Goal: Information Seeking & Learning: Learn about a topic

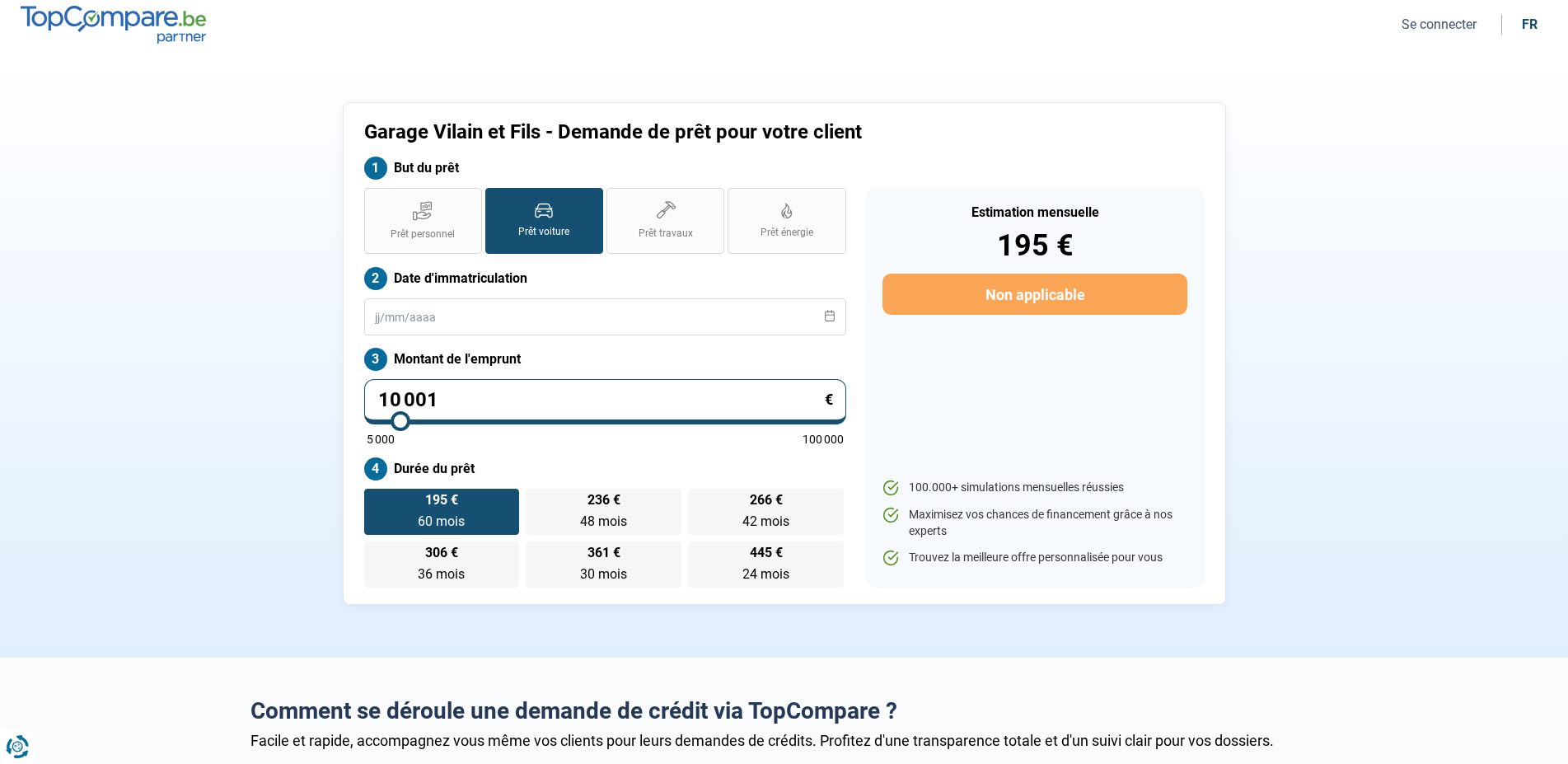
type input "10 500"
type input "10500"
type input "11 000"
type input "11000"
type input "11 500"
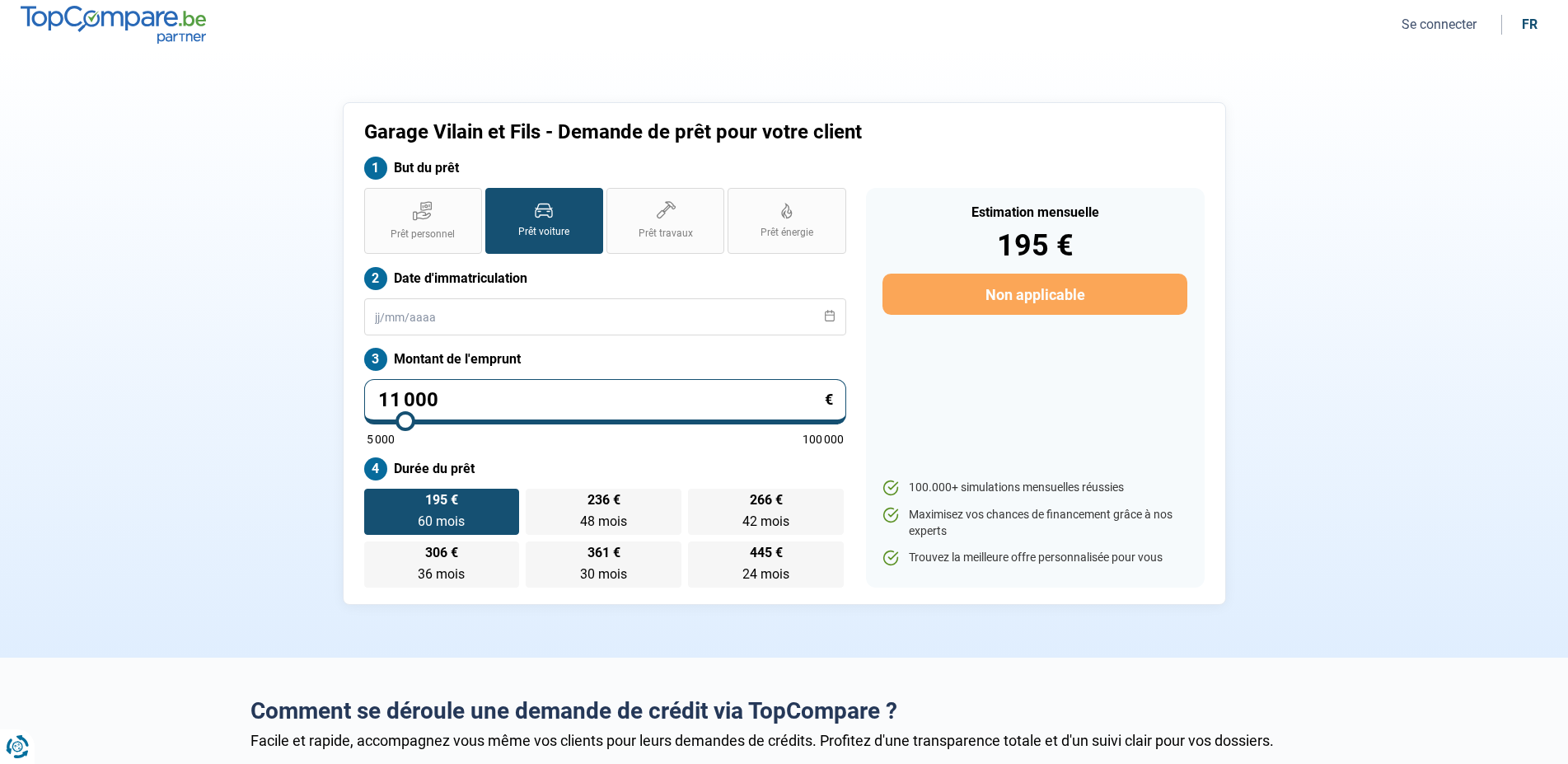
type input "11500"
type input "11 750"
type input "11750"
type input "12 000"
type input "12000"
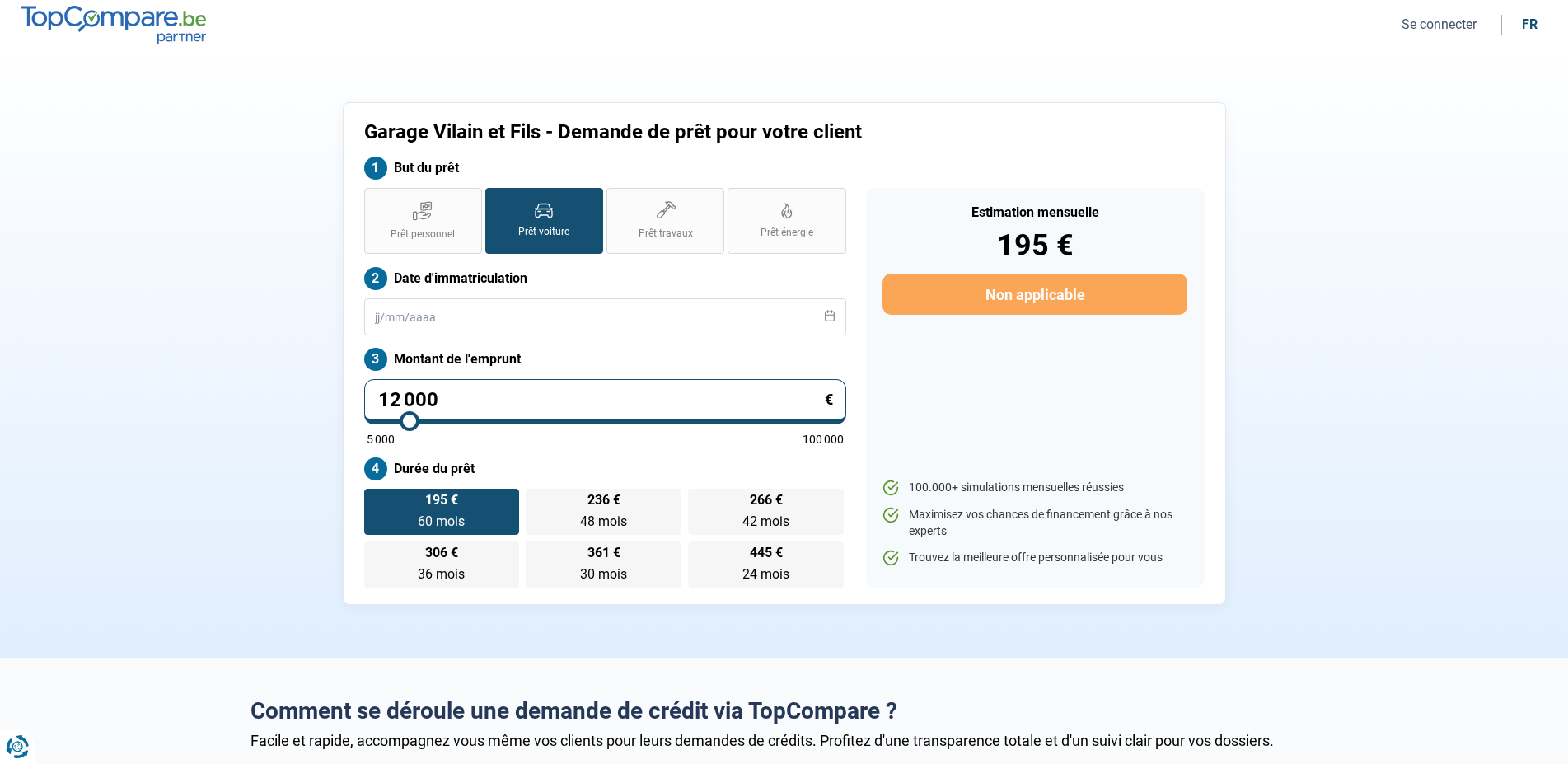
type input "12 250"
type input "12250"
type input "12 500"
type input "12500"
type input "12 750"
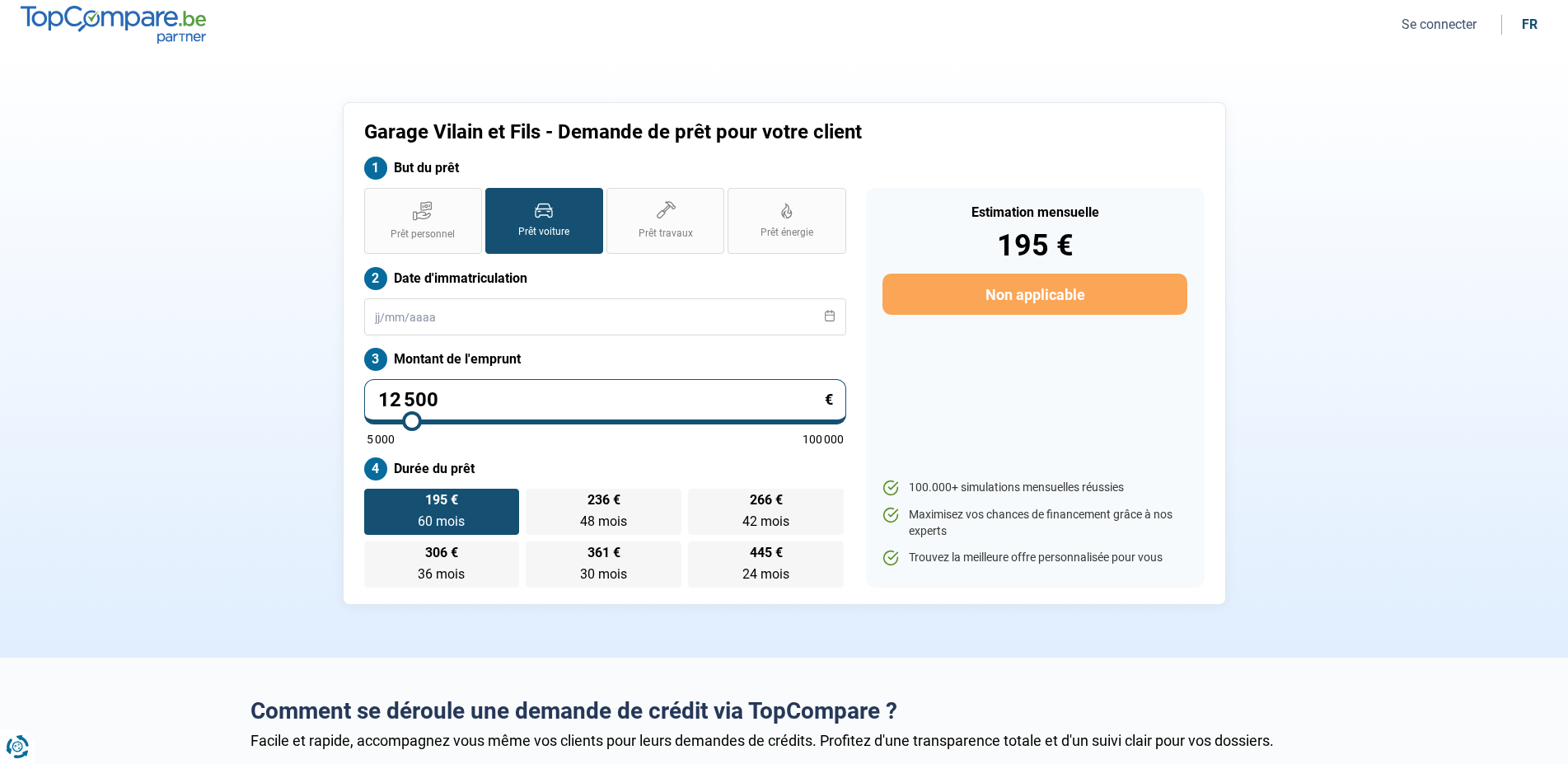
type input "12750"
type input "13 000"
type input "13000"
type input "13 250"
type input "13250"
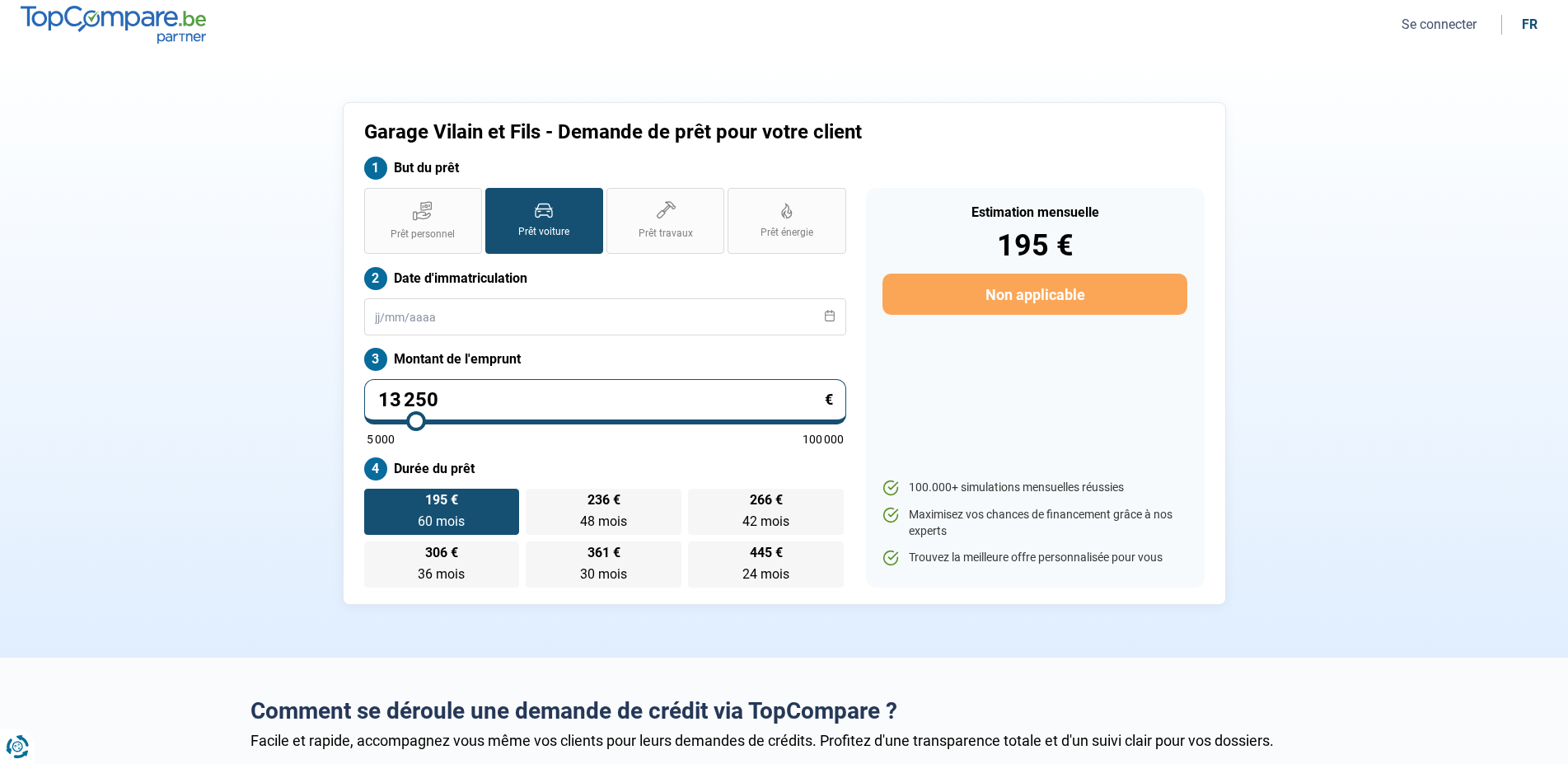
type input "13 750"
type input "13750"
type input "14 000"
type input "14000"
type input "14 250"
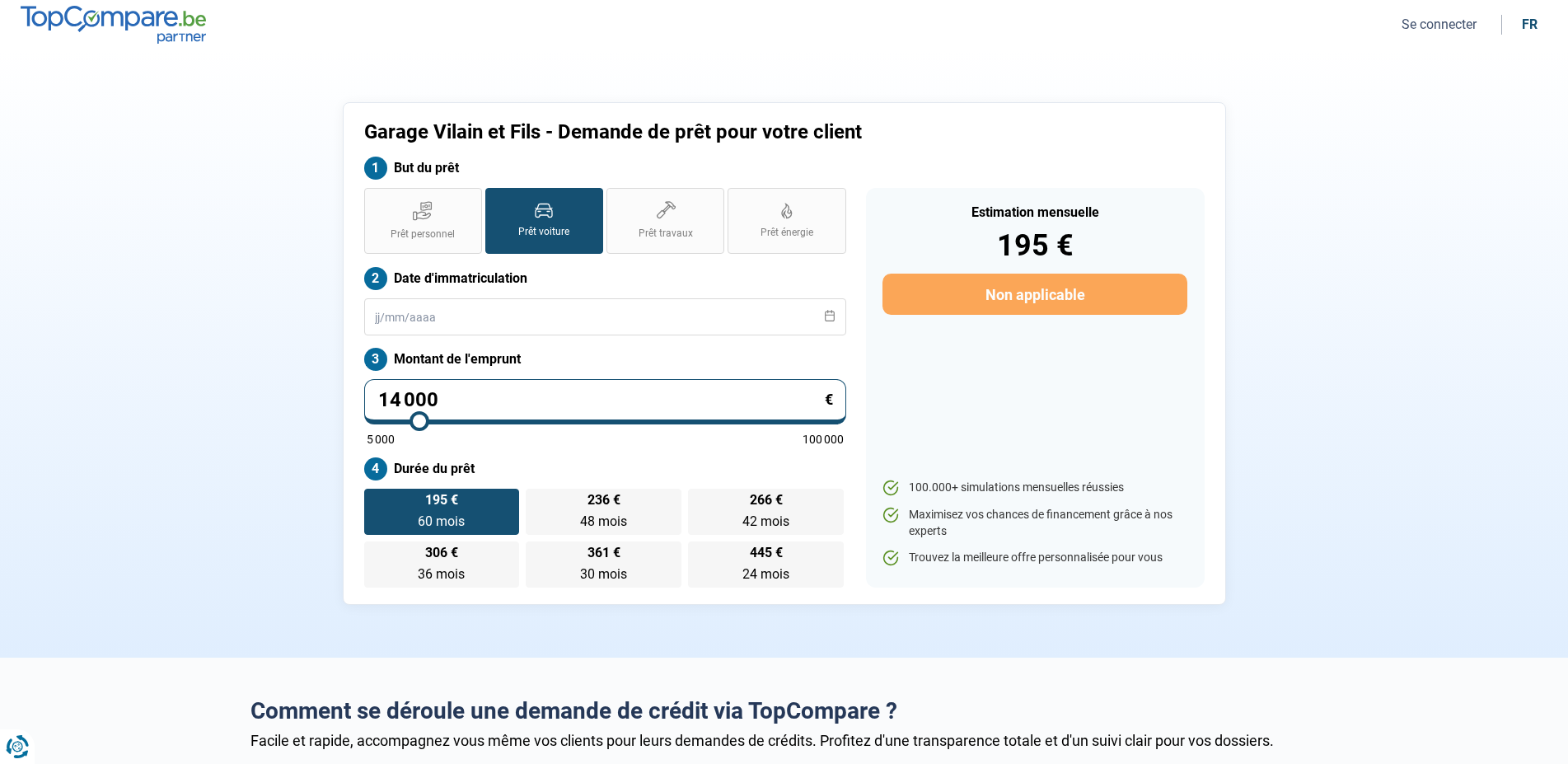
type input "14250"
type input "14 750"
type input "14750"
type input "15 000"
type input "15000"
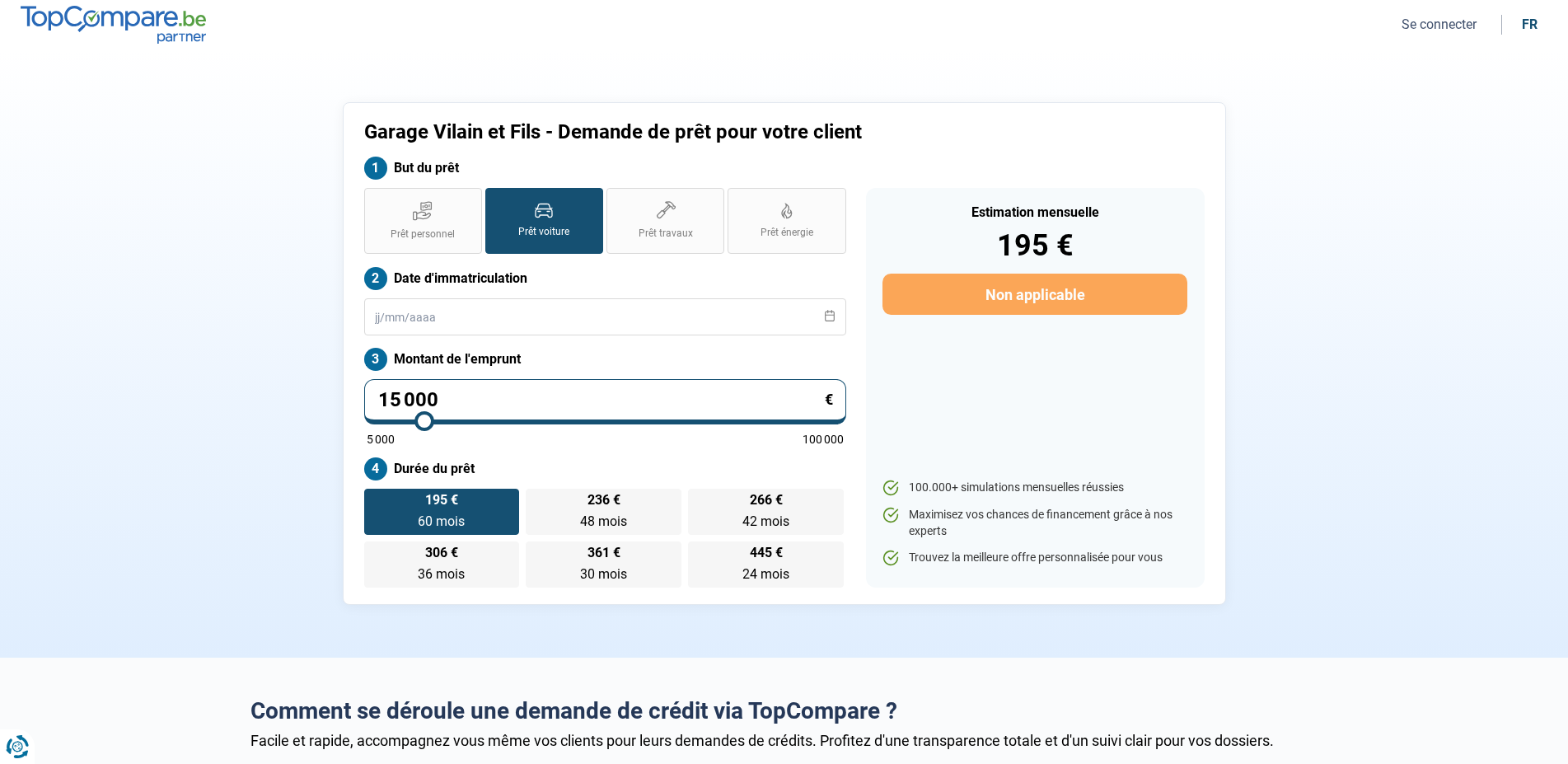
type input "15 500"
type input "15500"
type input "15 750"
type input "15750"
type input "16 250"
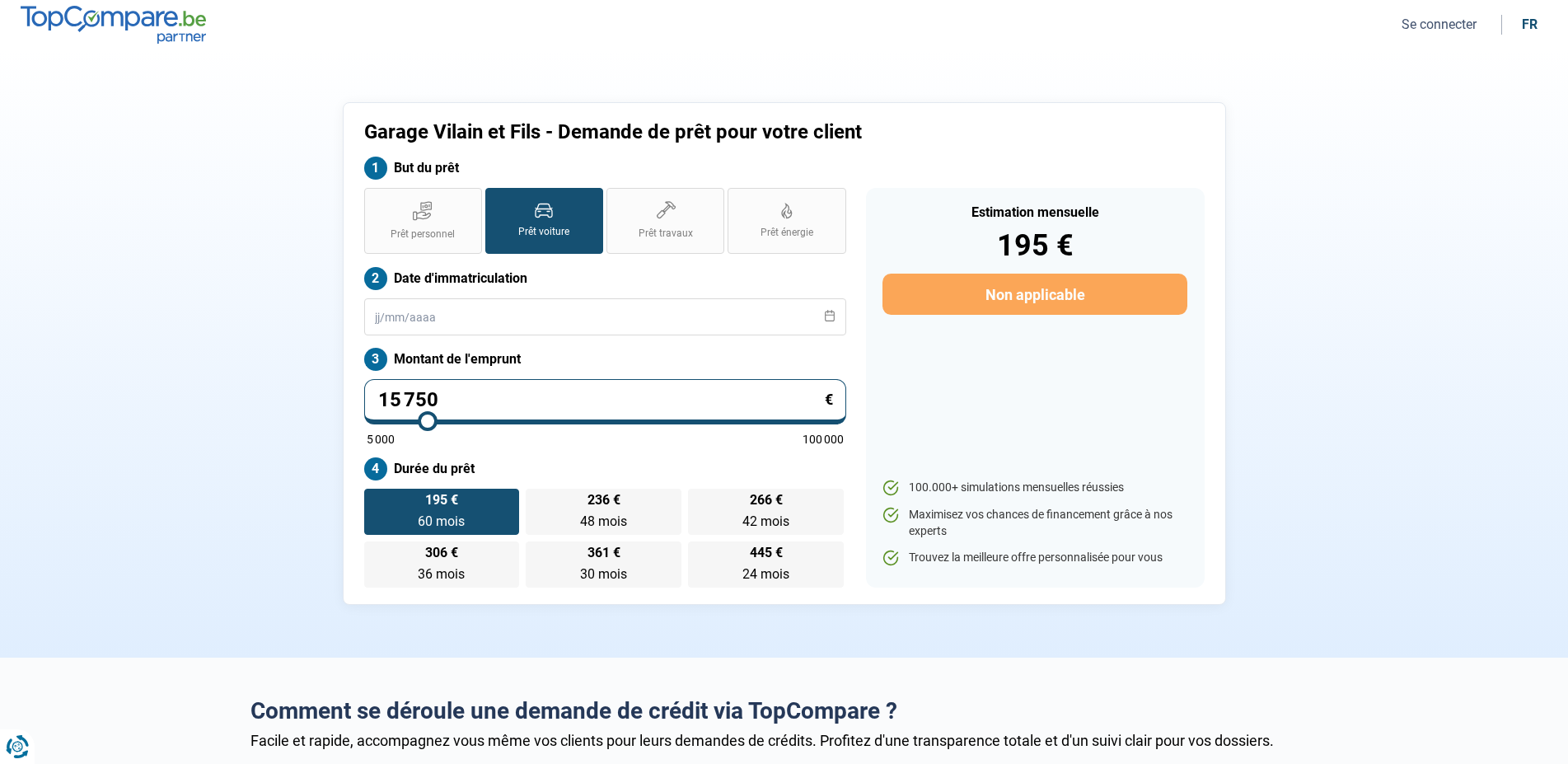
type input "16250"
type input "16 500"
type input "16500"
type input "16 750"
type input "16750"
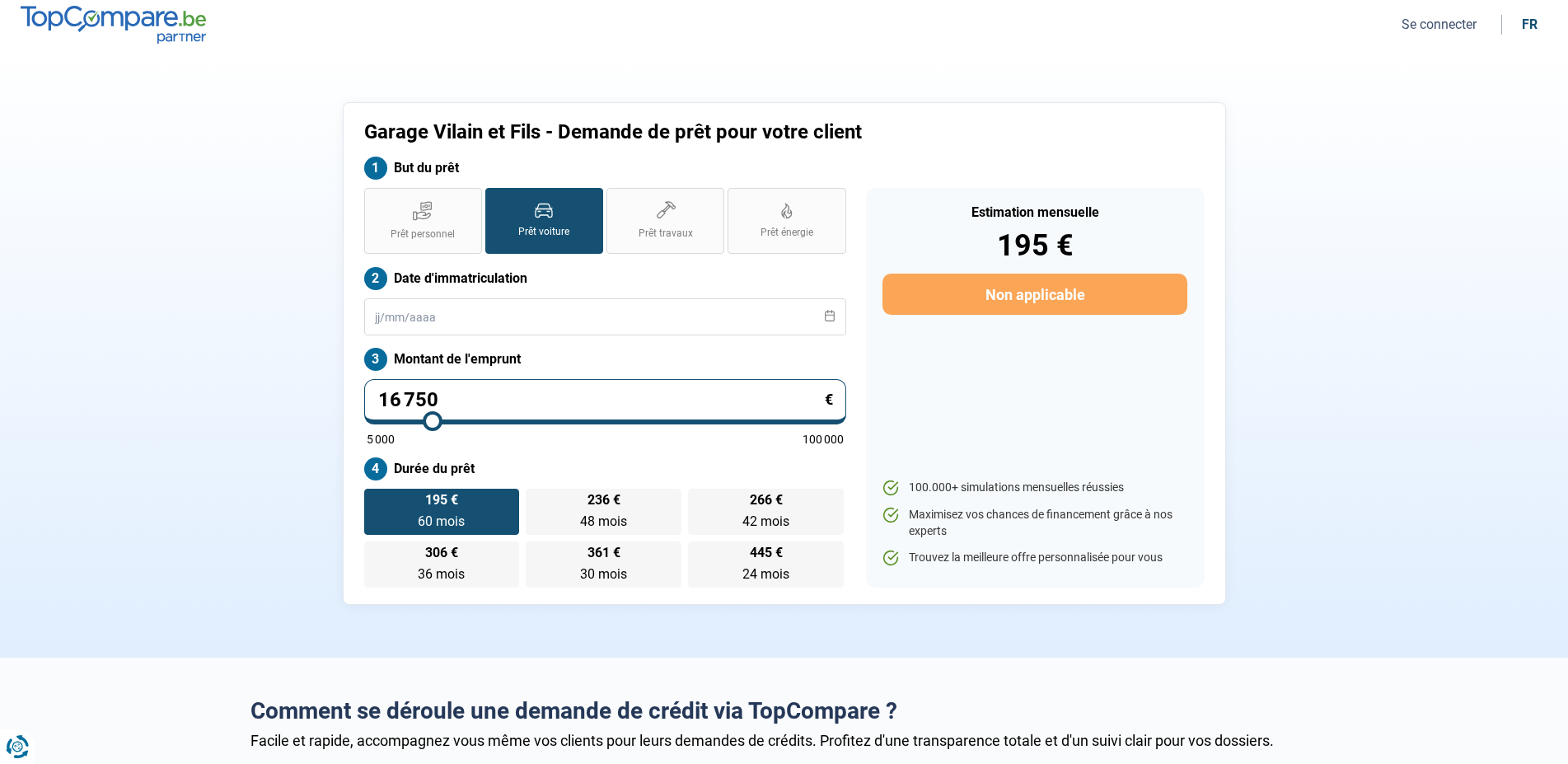
type input "17 000"
type input "17000"
type input "17 500"
type input "17500"
type input "17 750"
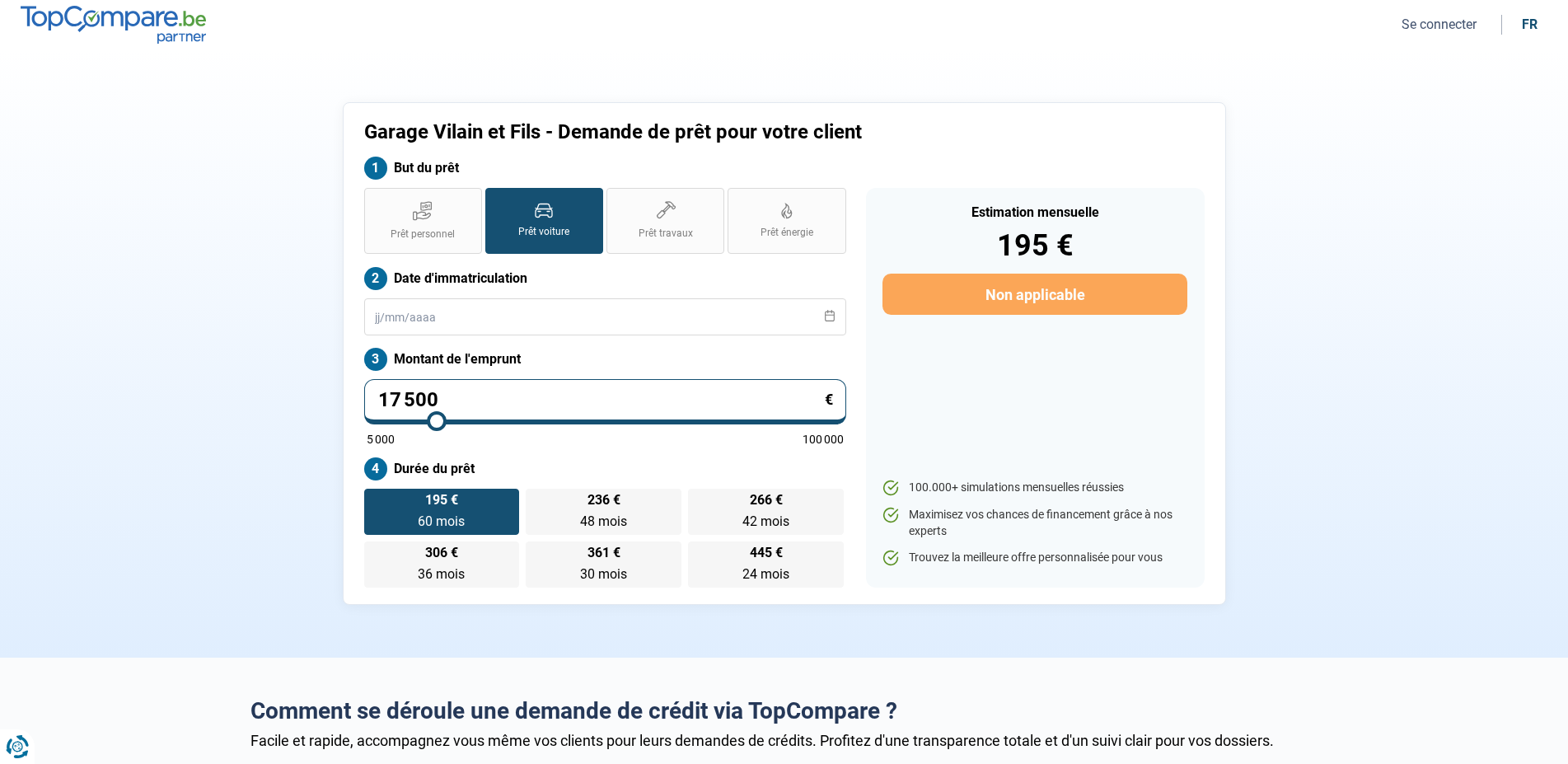
type input "17750"
type input "18 000"
type input "18000"
type input "18 250"
type input "18250"
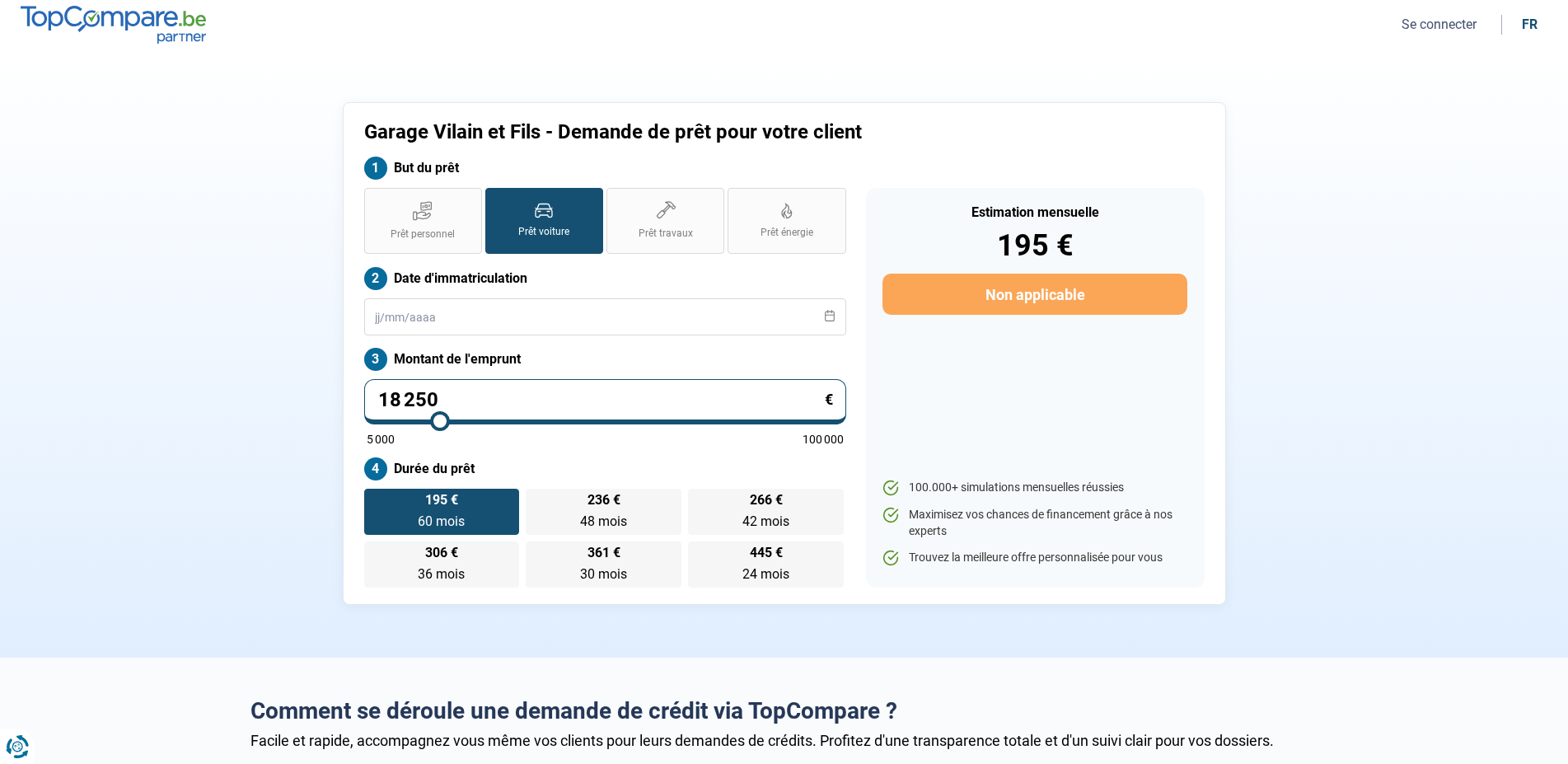
type input "18 500"
type input "18500"
type input "19 000"
type input "19000"
type input "19 250"
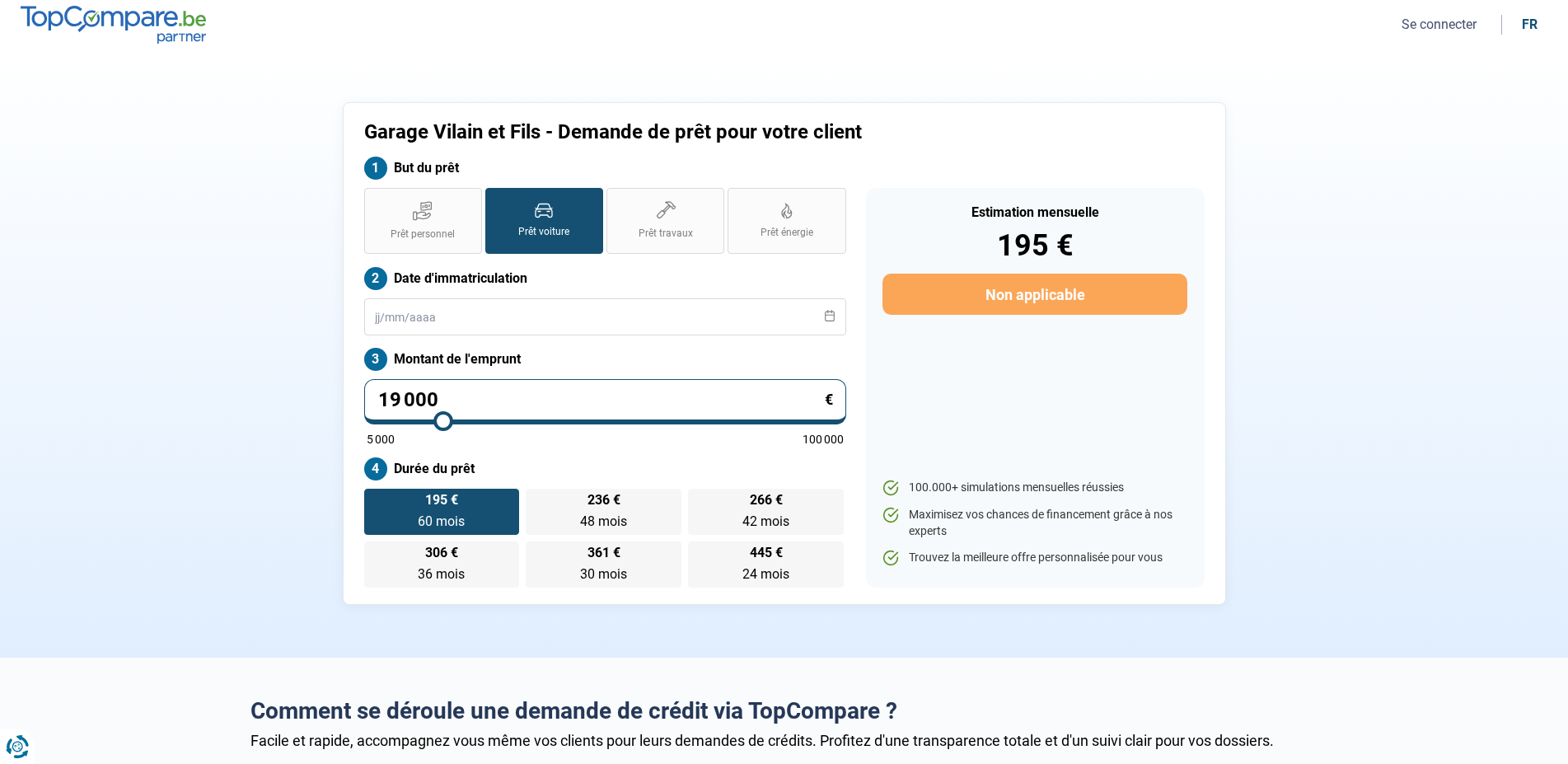
type input "19250"
type input "19 750"
type input "19750"
type input "20 250"
type input "20250"
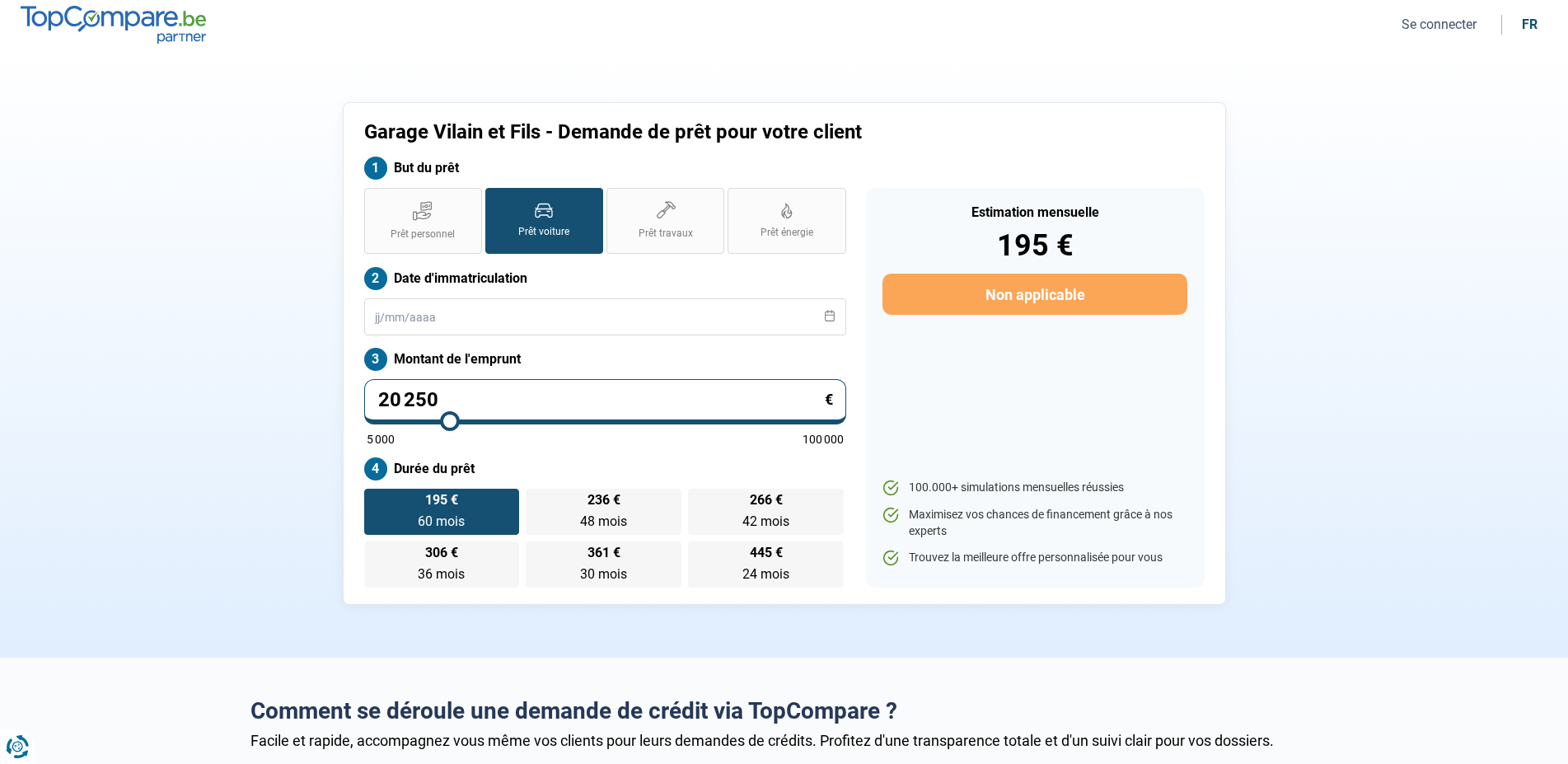
type input "21 000"
type input "21000"
type input "22 000"
type input "22000"
type input "24 500"
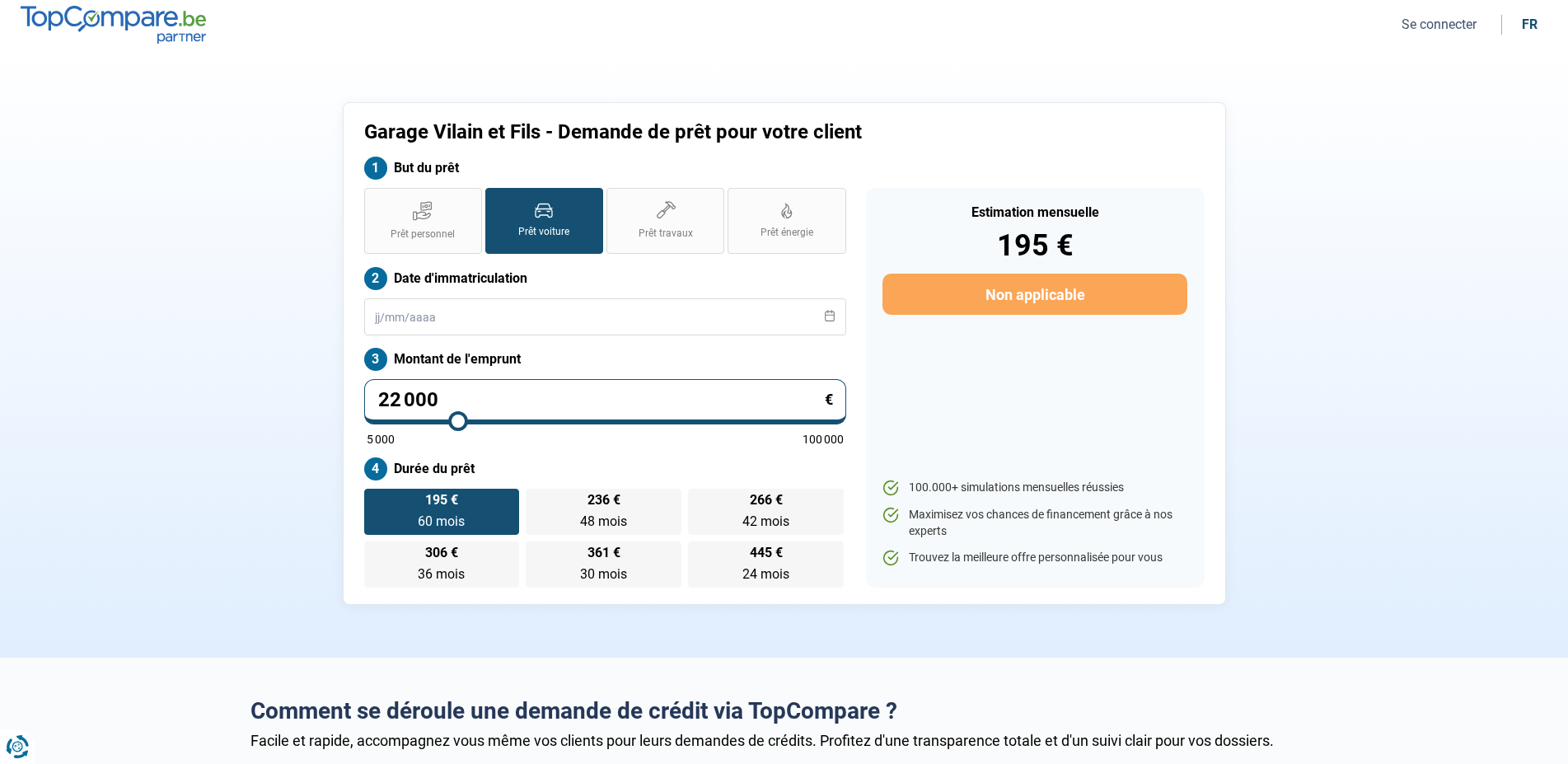
type input "24500"
type input "26 000"
type input "26000"
type input "27 750"
type input "27750"
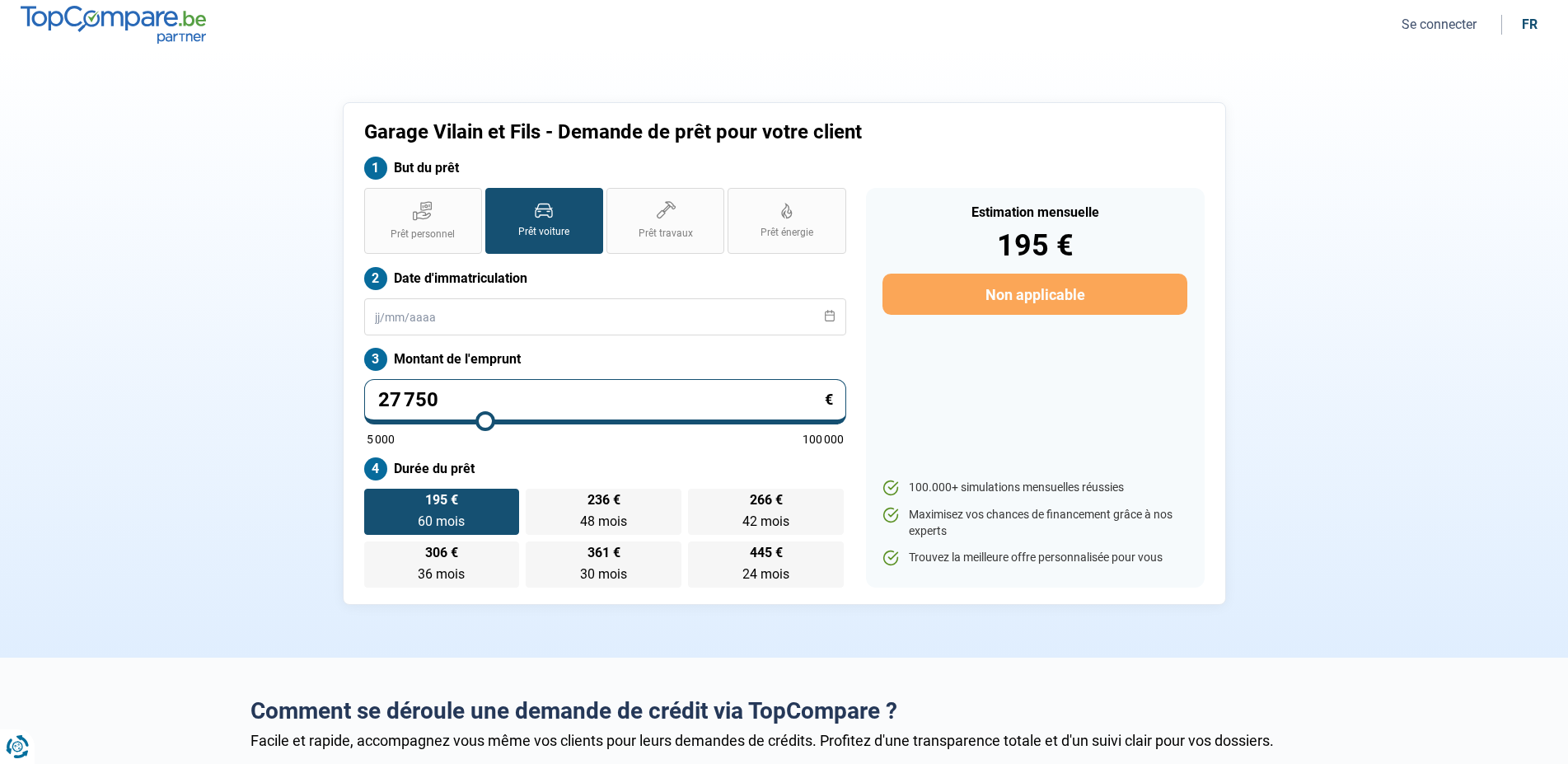
type input "29 250"
type input "29250"
type input "30 750"
type input "30750"
type input "32 000"
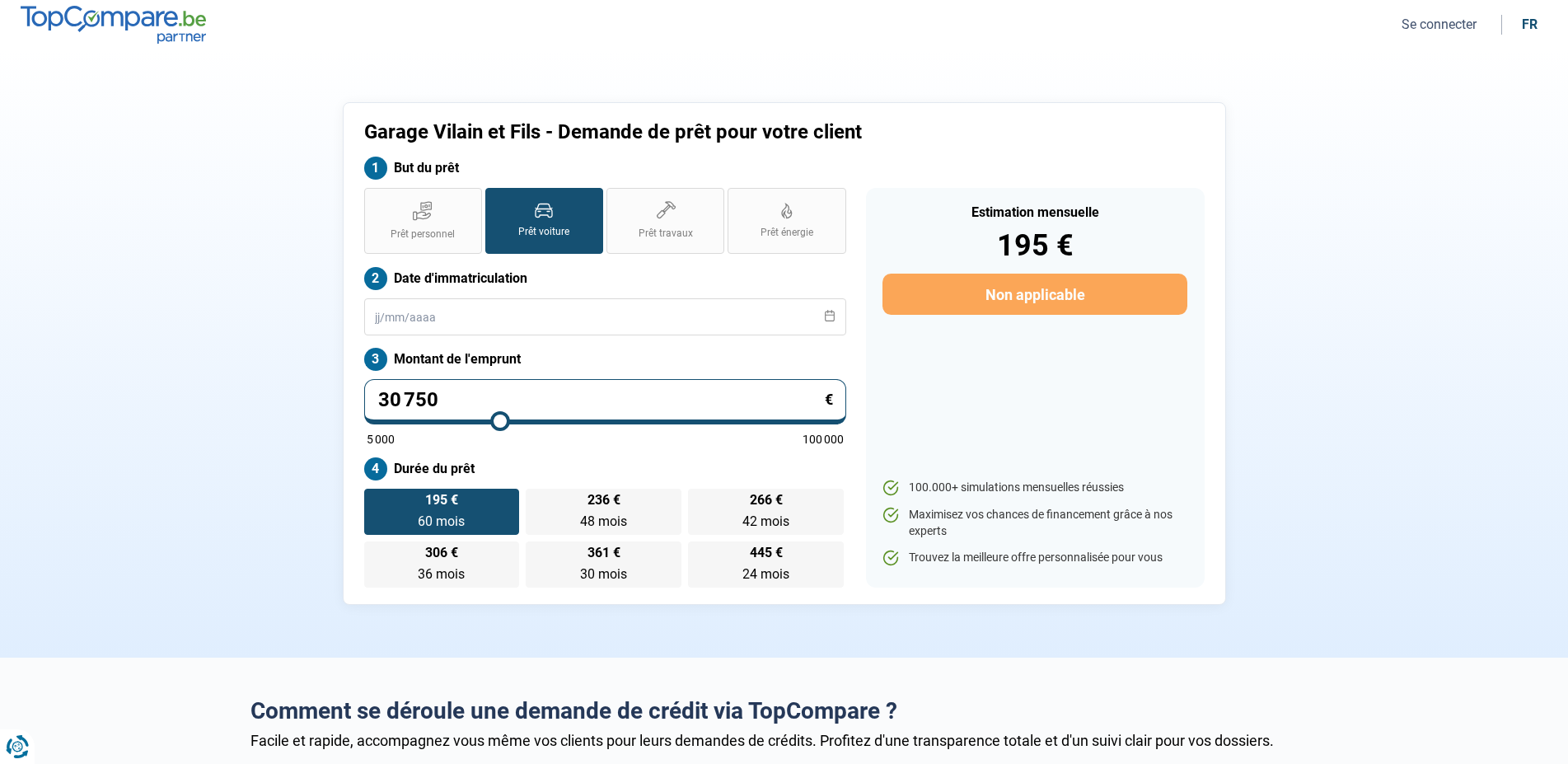
type input "32000"
type input "33 000"
type input "33000"
type input "34 250"
type input "34250"
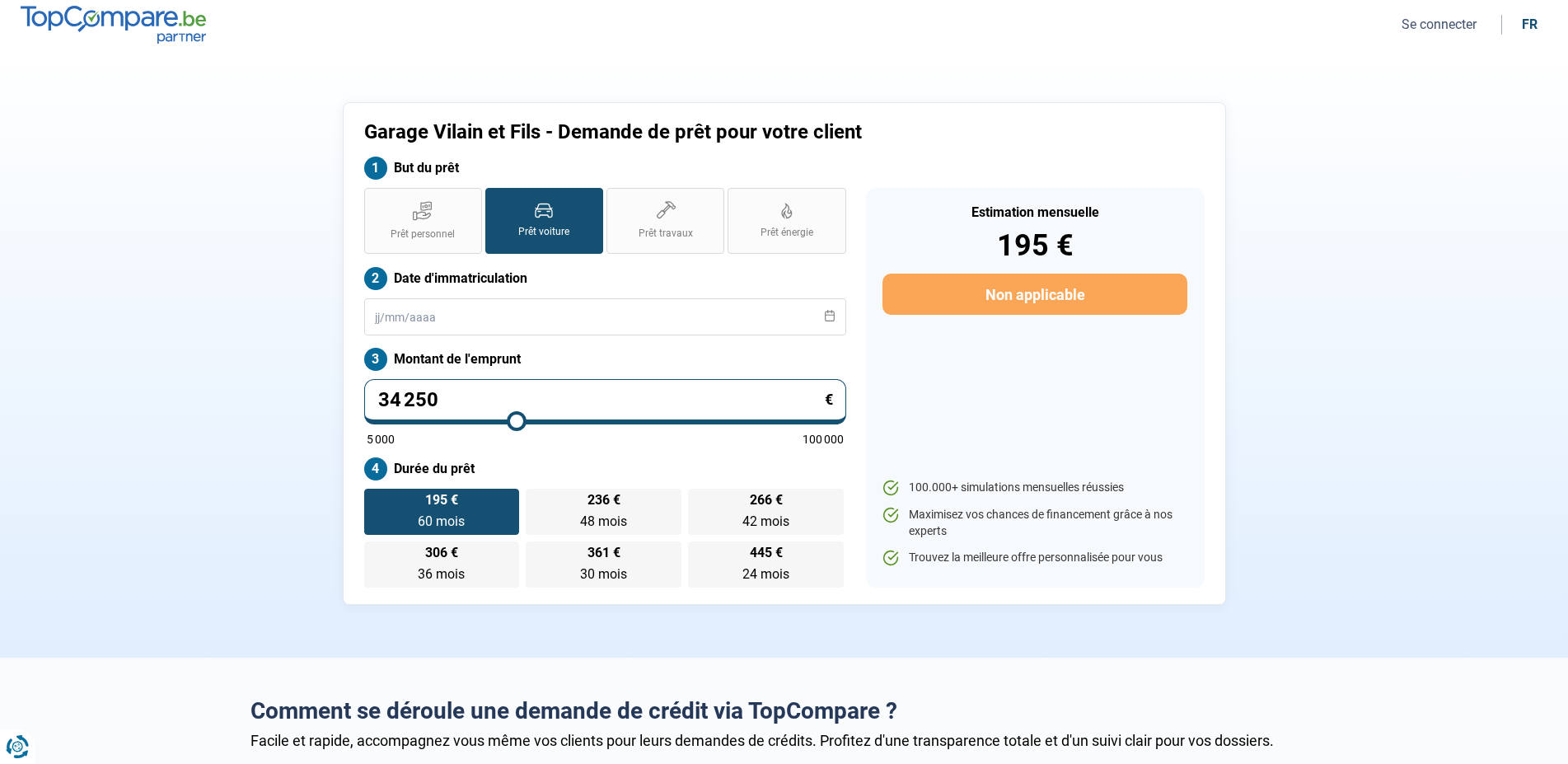
type input "35 750"
type input "35750"
type input "37 000"
type input "37000"
type input "38 000"
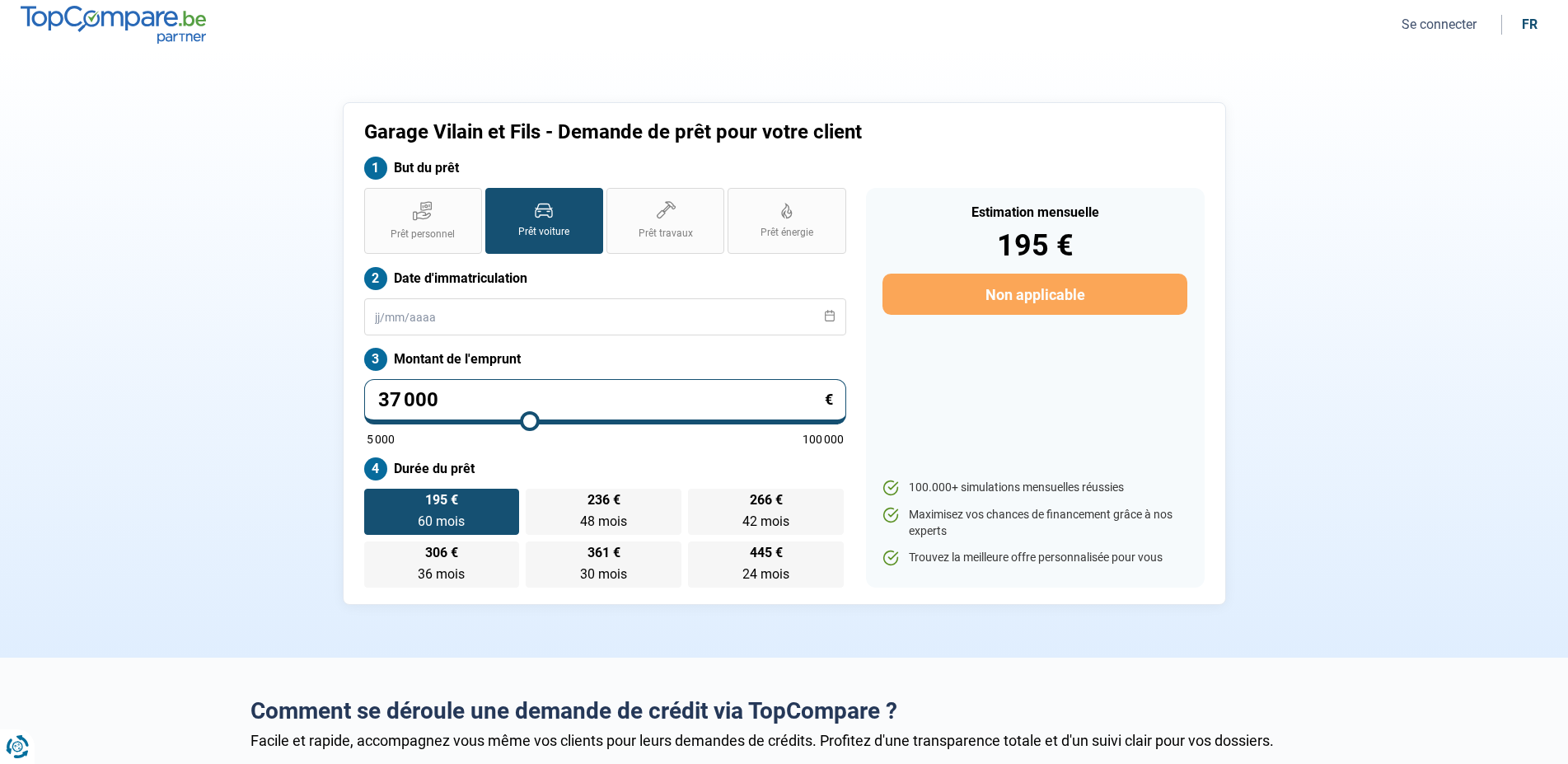
type input "38000"
type input "39 750"
type input "39750"
type input "40 750"
type input "40750"
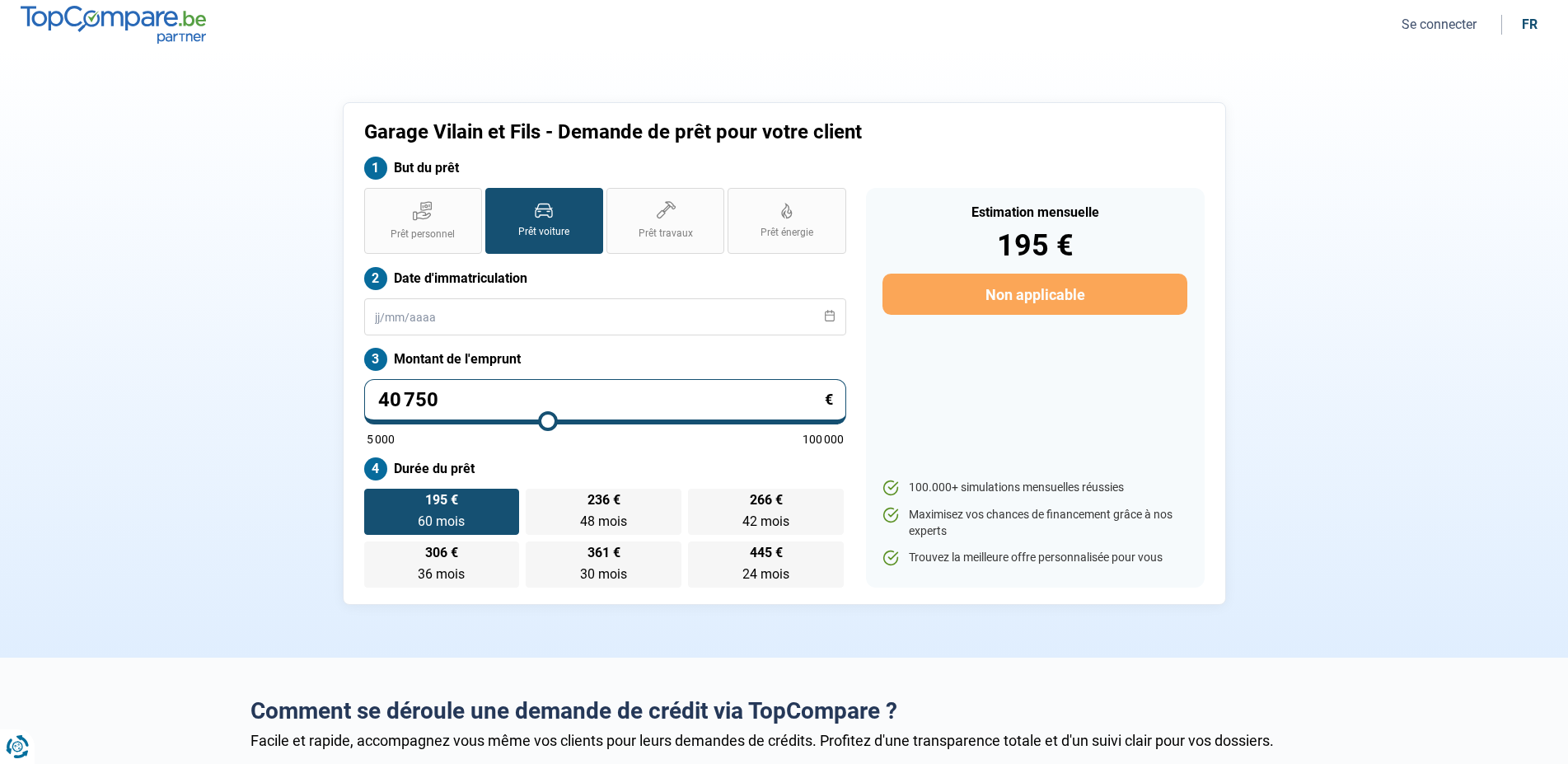
type input "41 750"
type input "41750"
type input "42 500"
type input "42500"
type input "43 250"
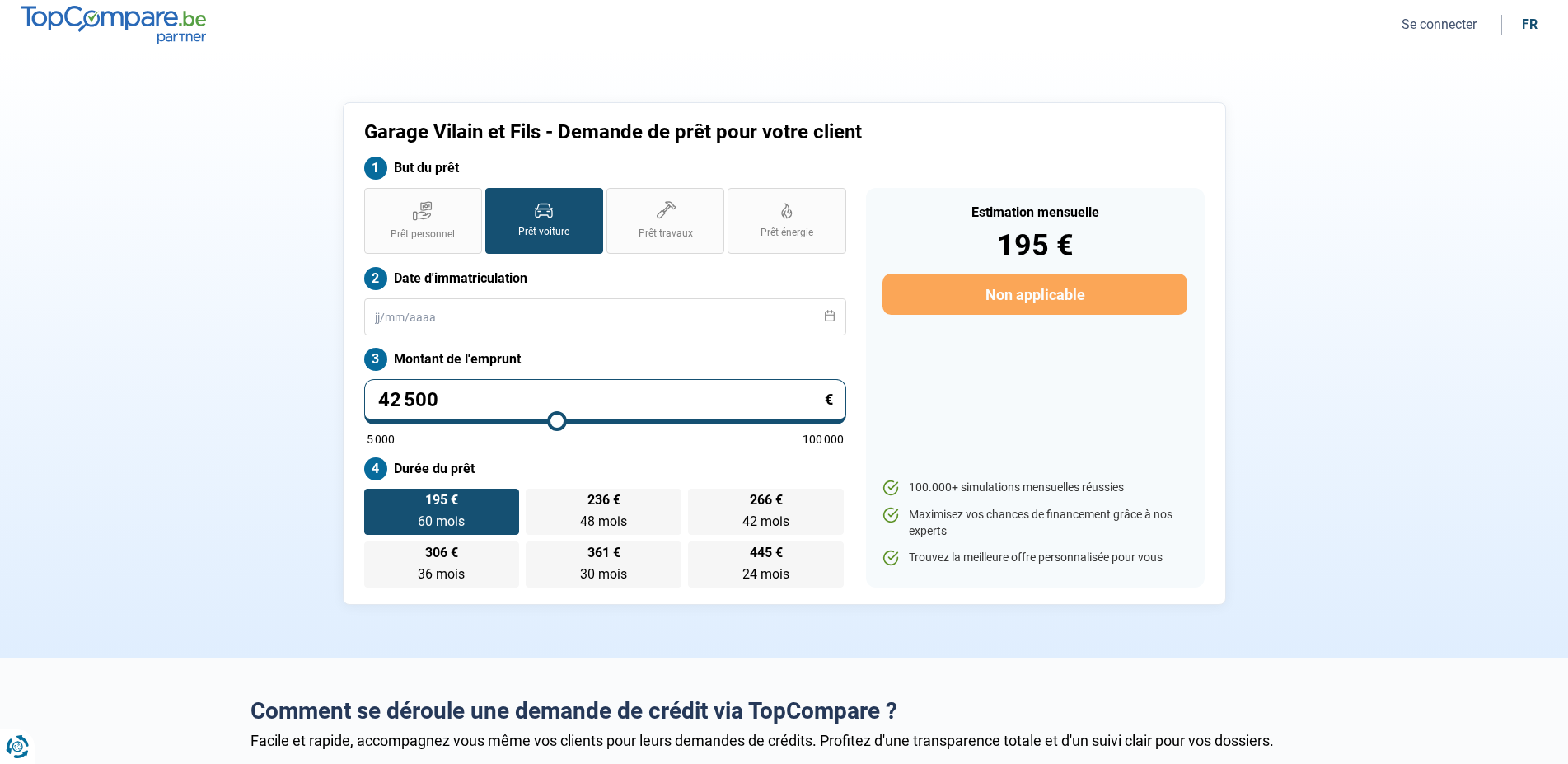
type input "43250"
type input "44 000"
type input "44000"
type input "44 750"
type input "44750"
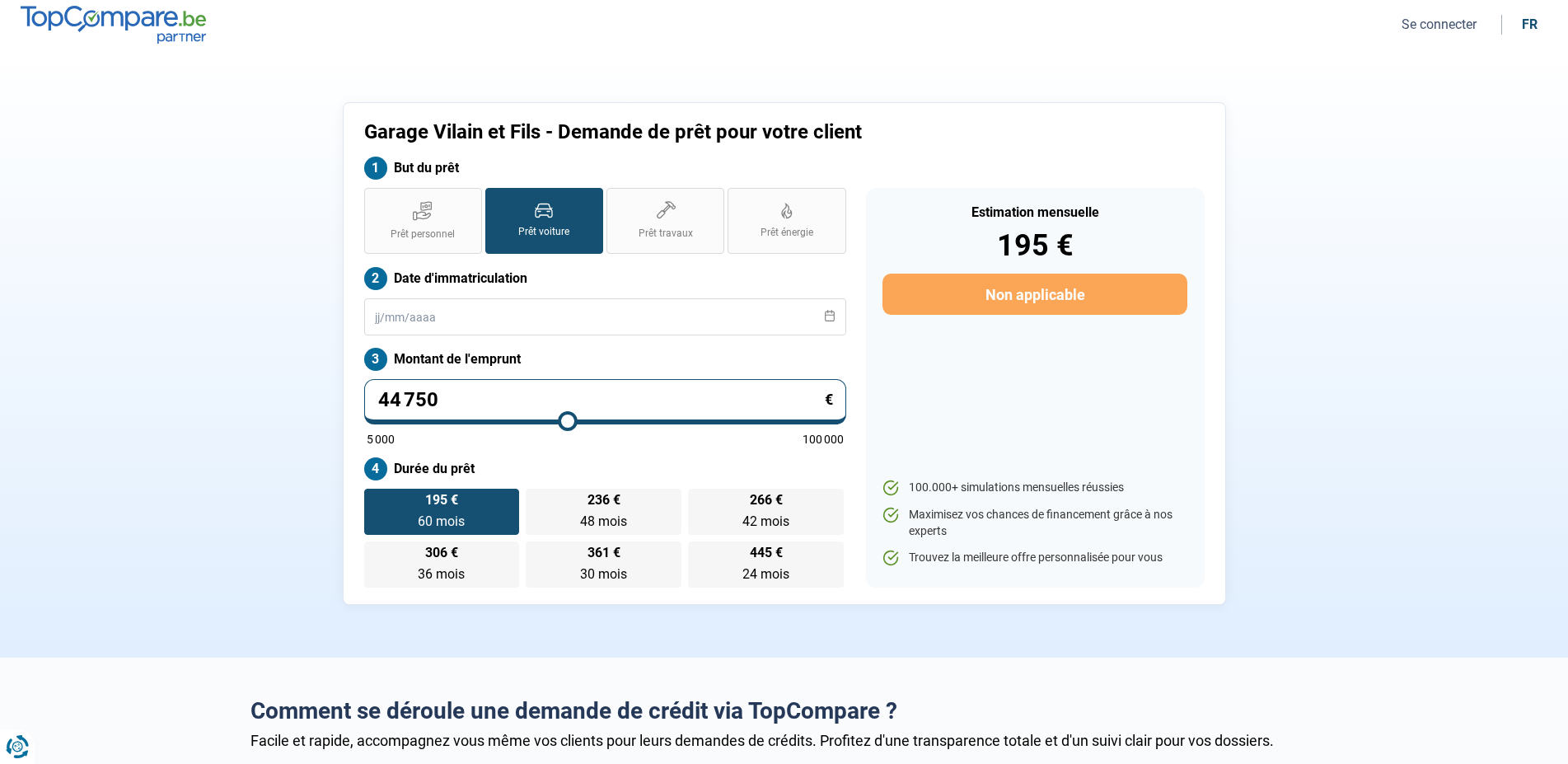
type input "45 500"
type input "45500"
type input "46 250"
type input "46250"
type input "47 000"
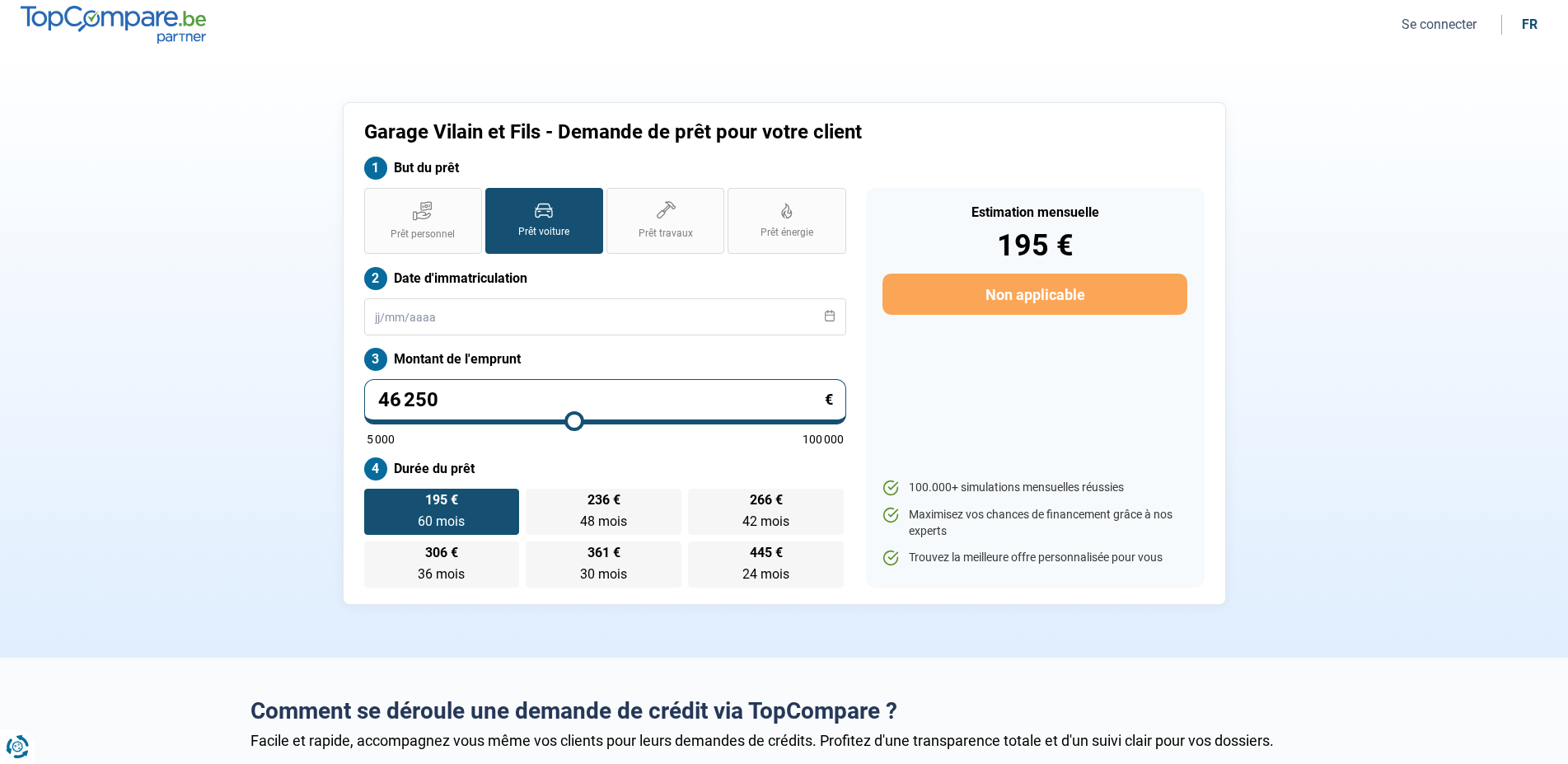
type input "47000"
type input "47 500"
type input "47500"
type input "48 500"
type input "48500"
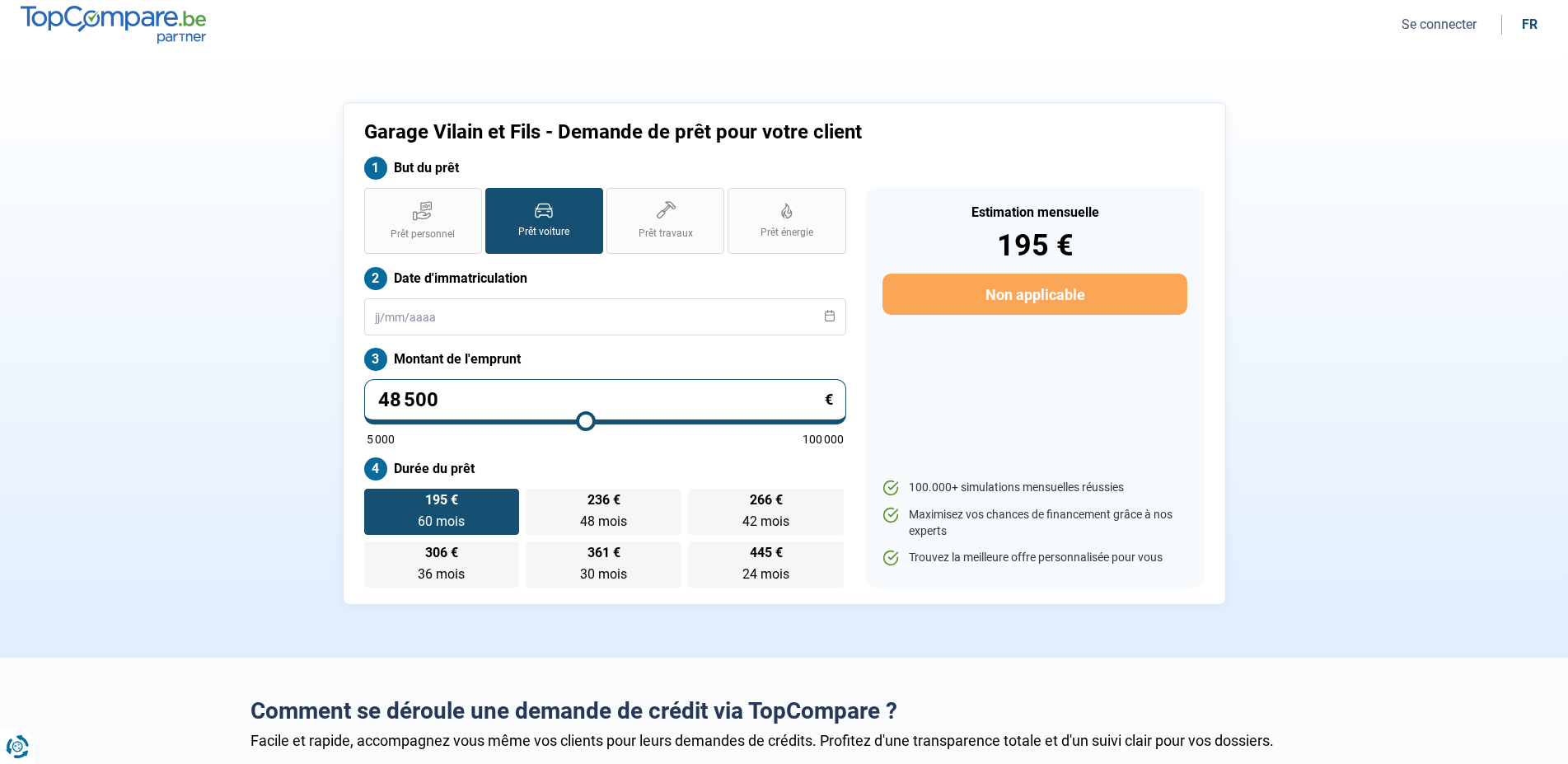
type input "49 000"
type input "49000"
type input "50 250"
type input "50250"
type input "51 000"
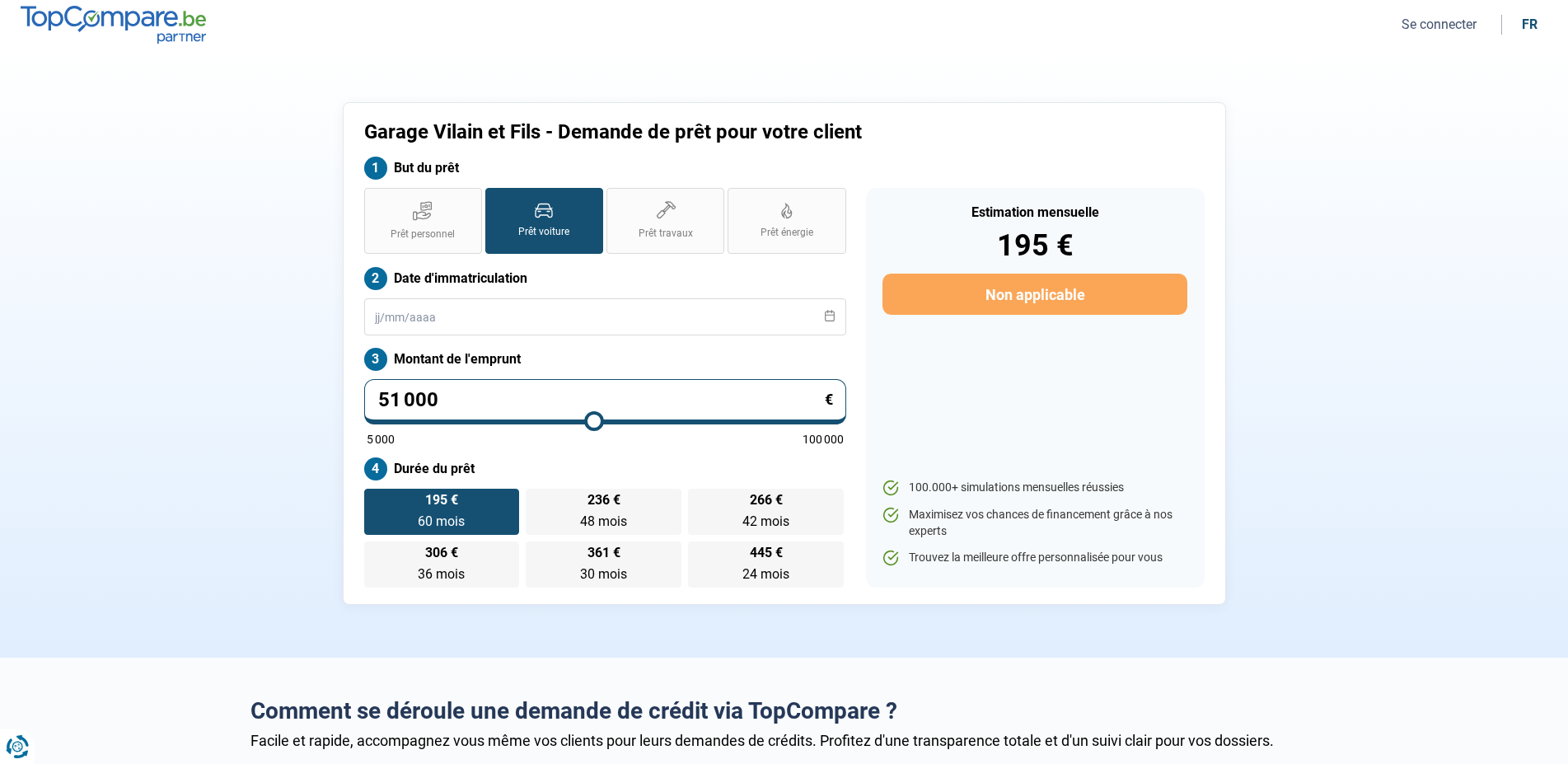
type input "51000"
type input "51 750"
type input "51750"
type input "52 250"
type input "52250"
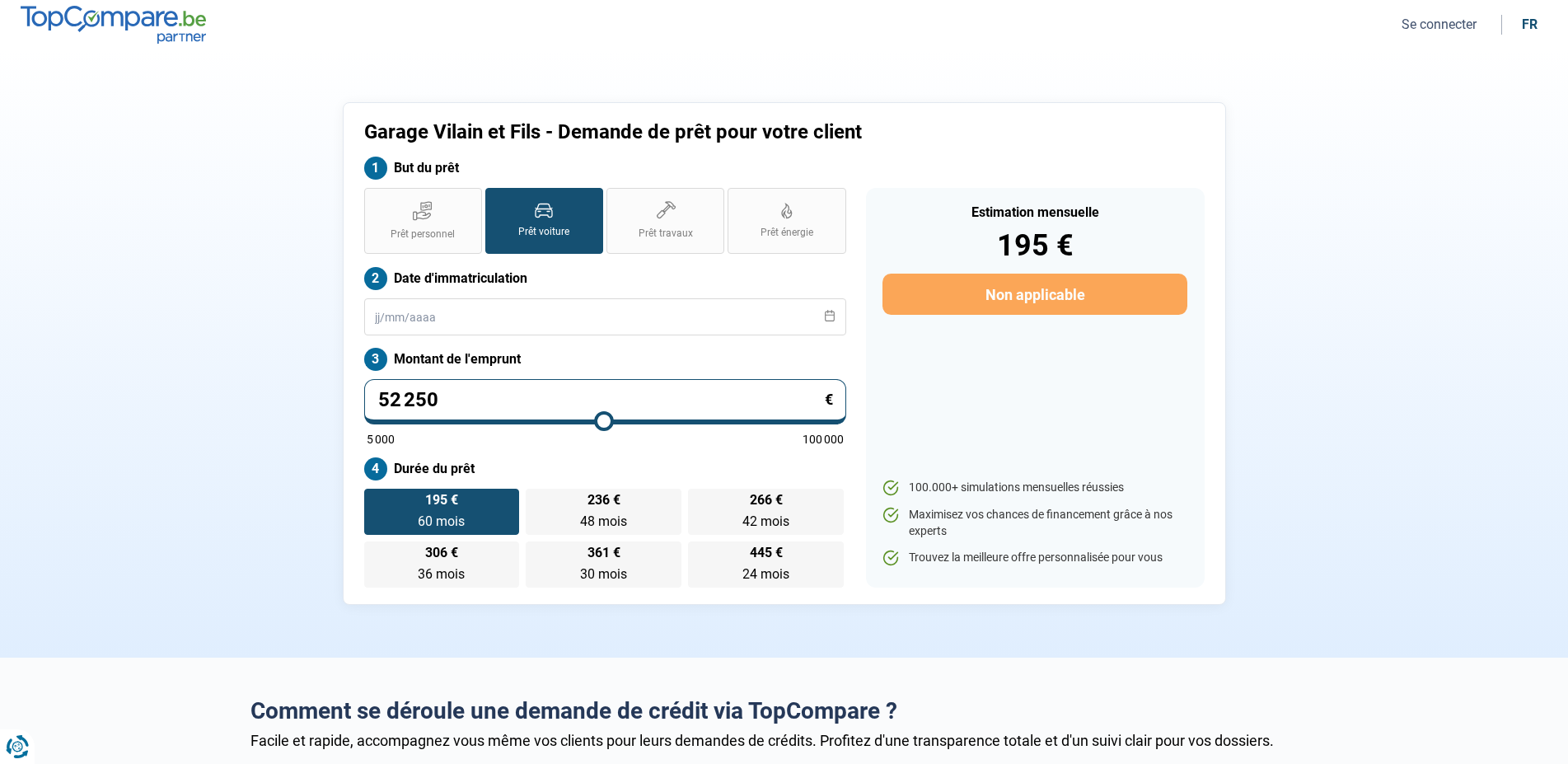
type input "52 500"
type input "52500"
type input "52 750"
type input "52750"
type input "51 750"
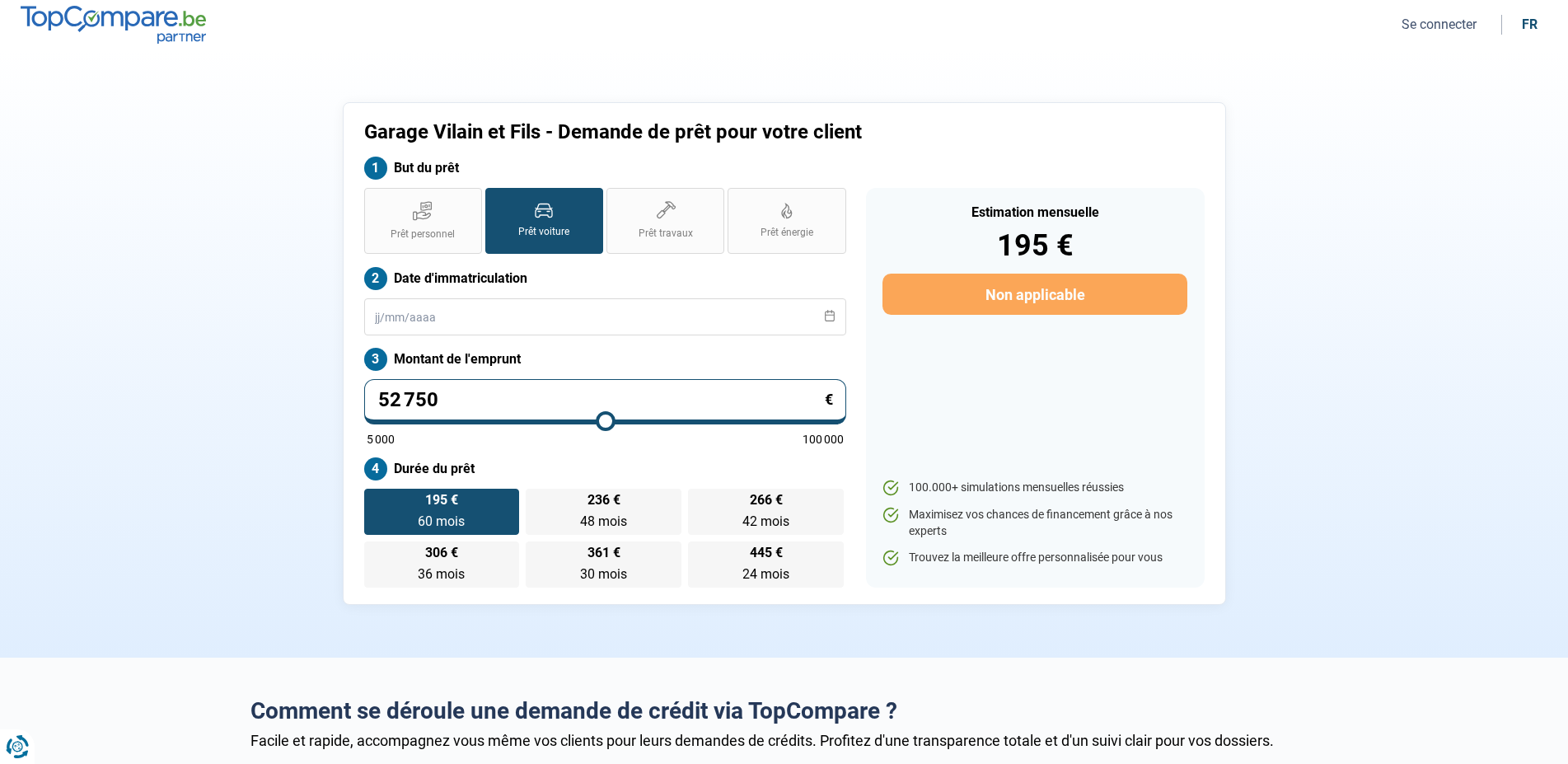
type input "51750"
type input "50 500"
type input "50500"
type input "49 500"
type input "49500"
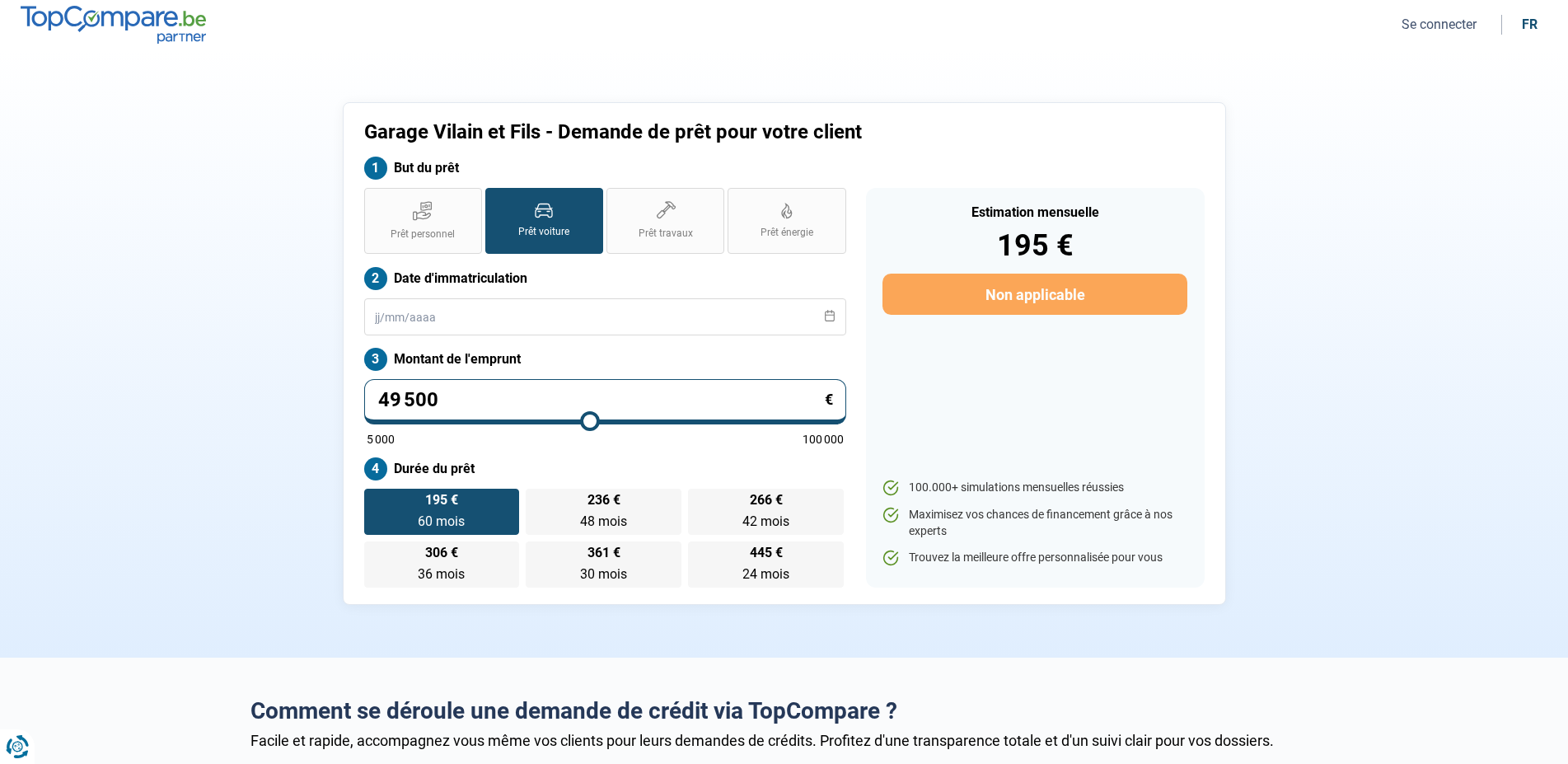
type input "48 750"
type input "48750"
type input "47 750"
type input "47750"
type input "46 750"
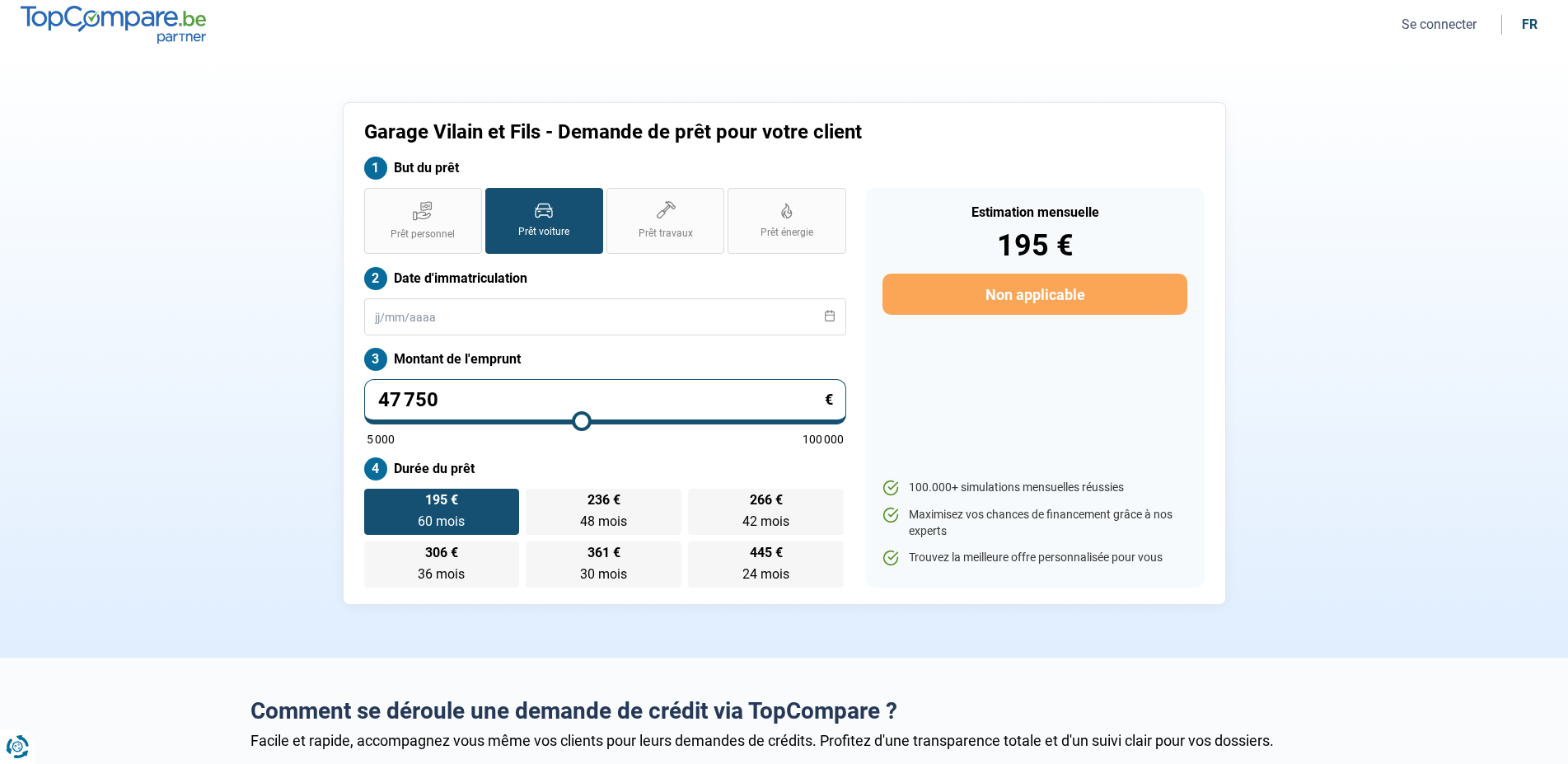
type input "46750"
type input "46 250"
type input "46250"
type input "45 500"
type input "45500"
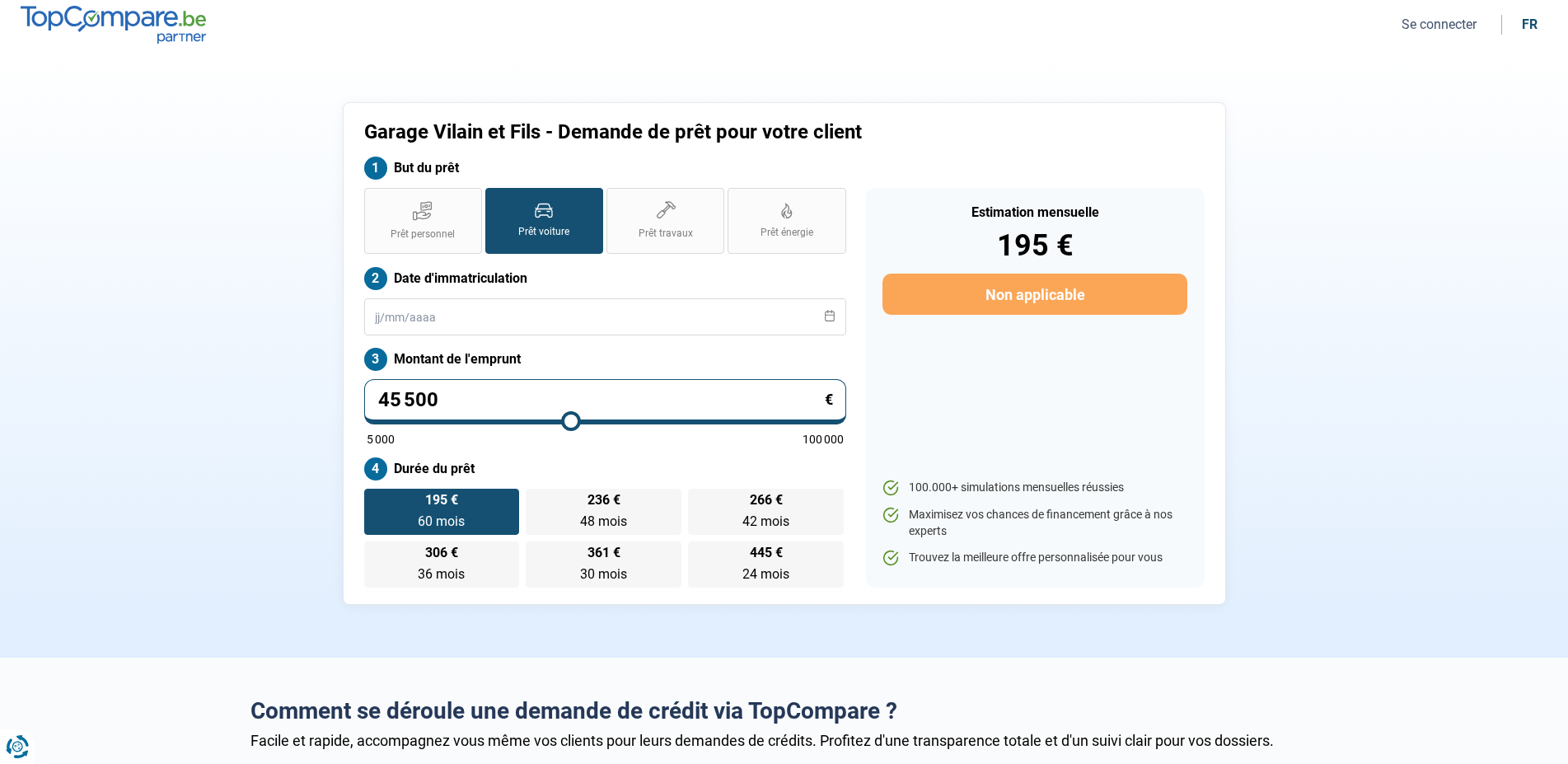
type input "44 250"
type input "44250"
type input "43 750"
type input "43750"
type input "43 250"
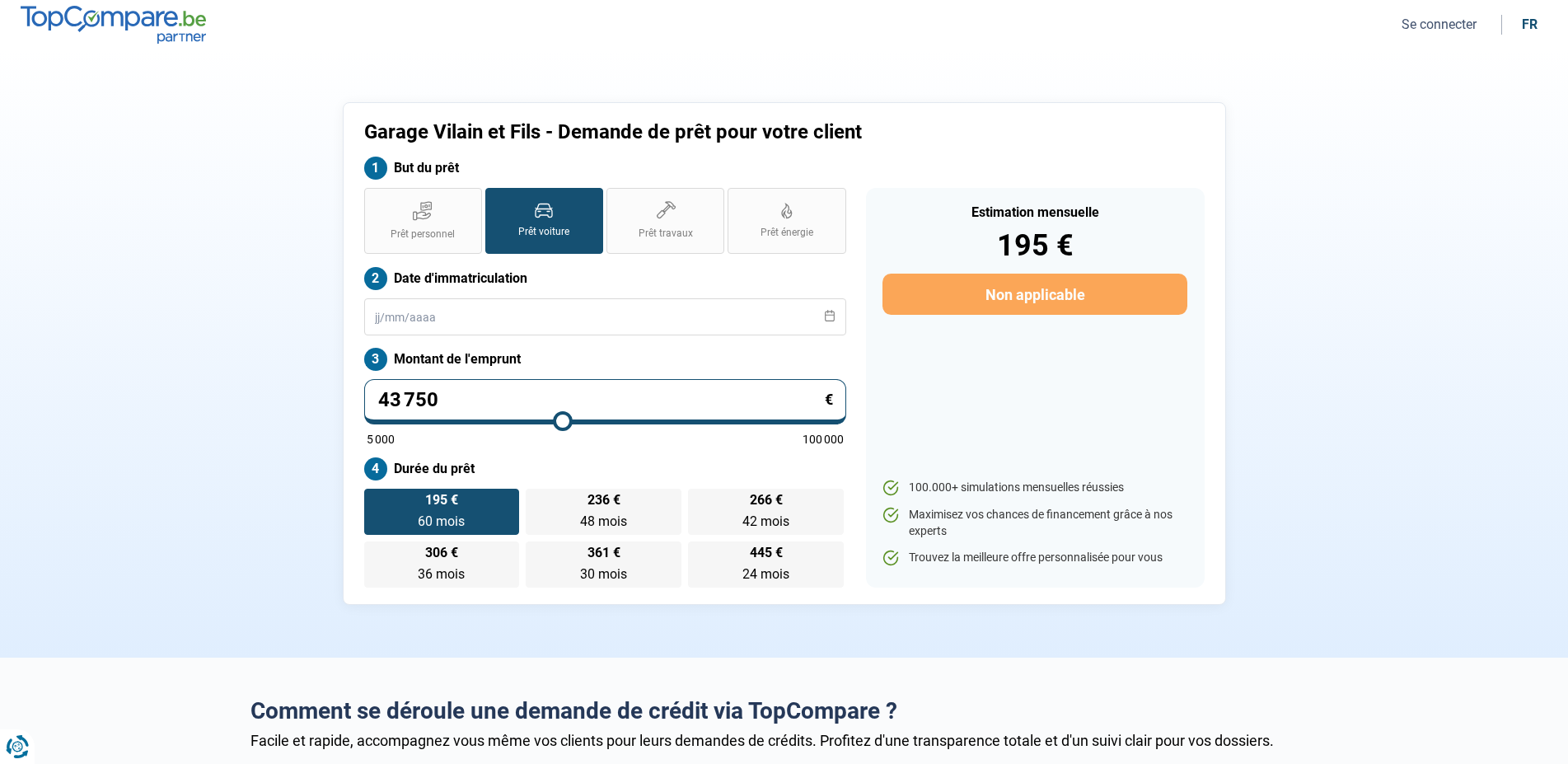
type input "43250"
type input "43 000"
type input "43000"
type input "42 500"
type input "42500"
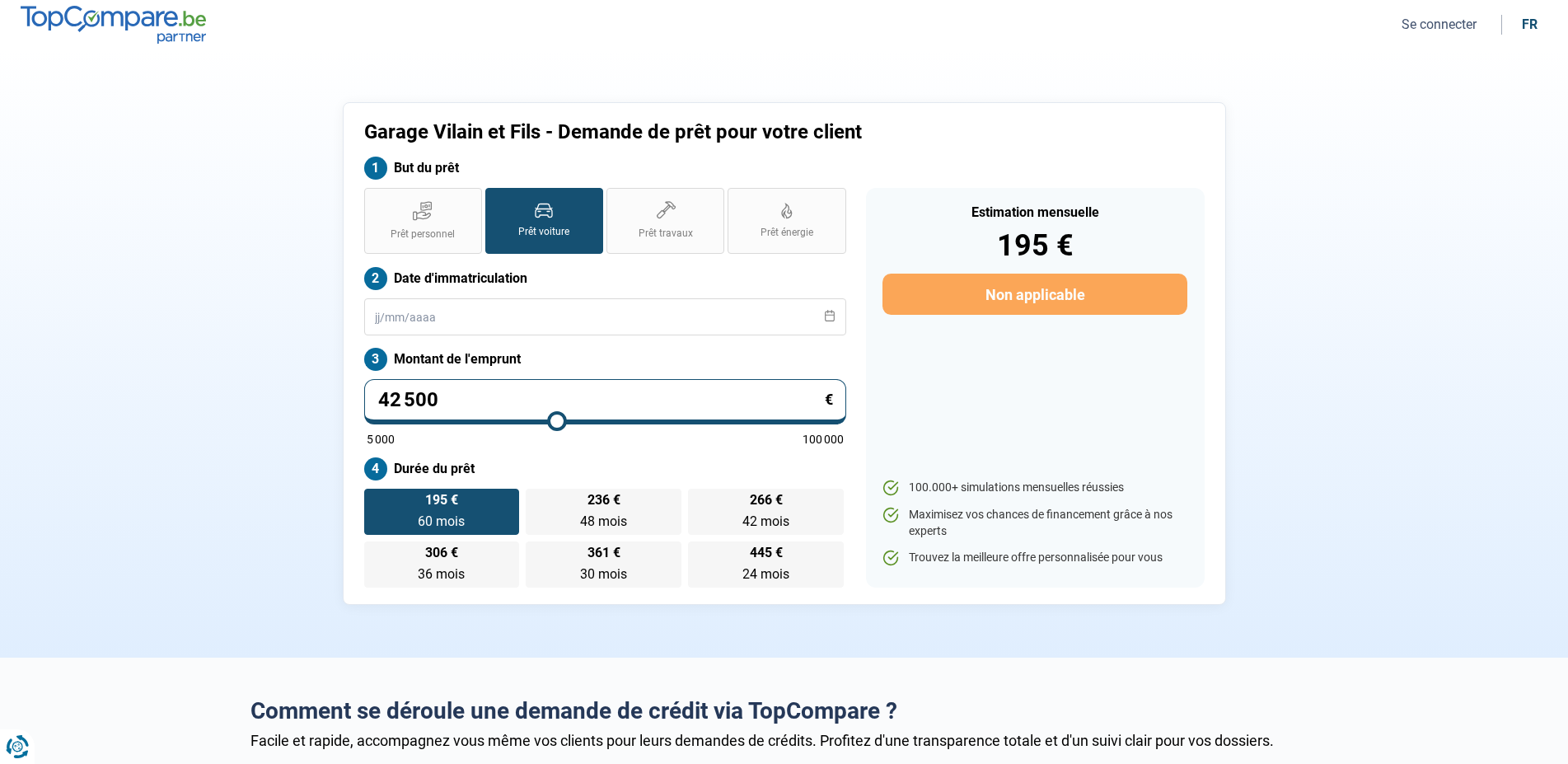
type input "42 250"
type input "42250"
type input "42 000"
type input "42000"
type input "41 500"
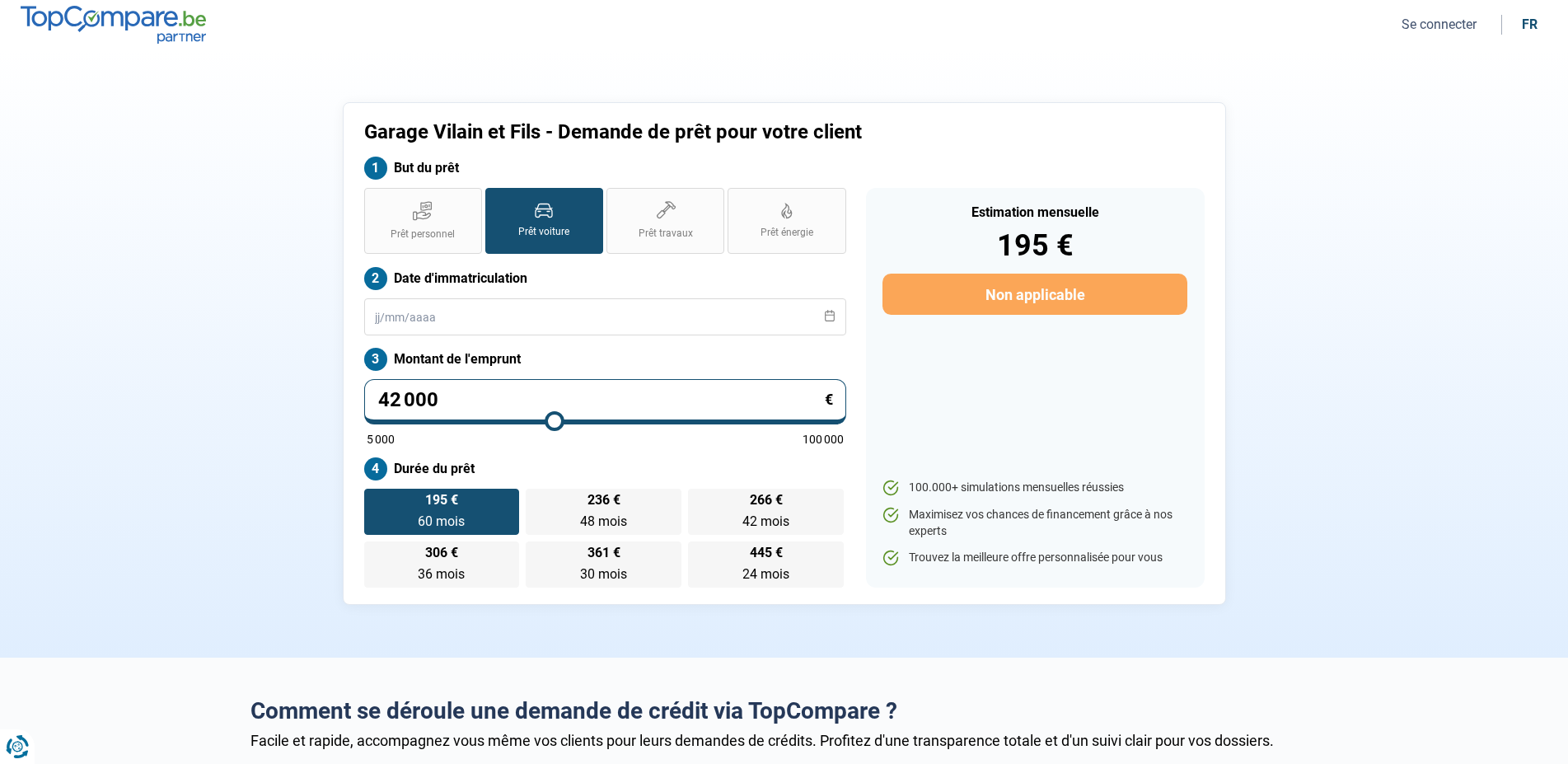
type input "41500"
type input "41 250"
type input "41250"
type input "40 750"
type input "40750"
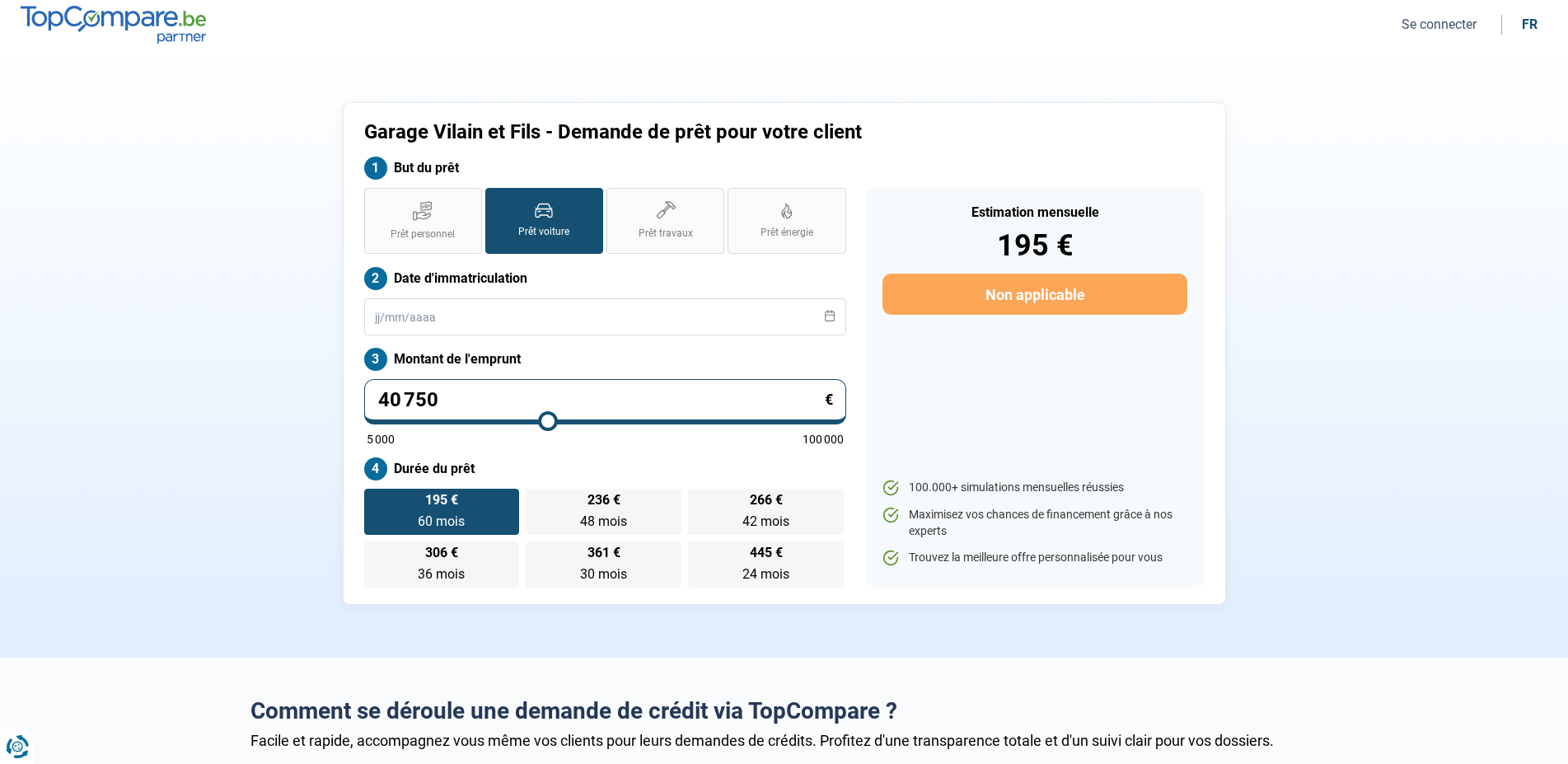
type input "40 500"
type input "40500"
type input "40 250"
type input "40250"
type input "40 000"
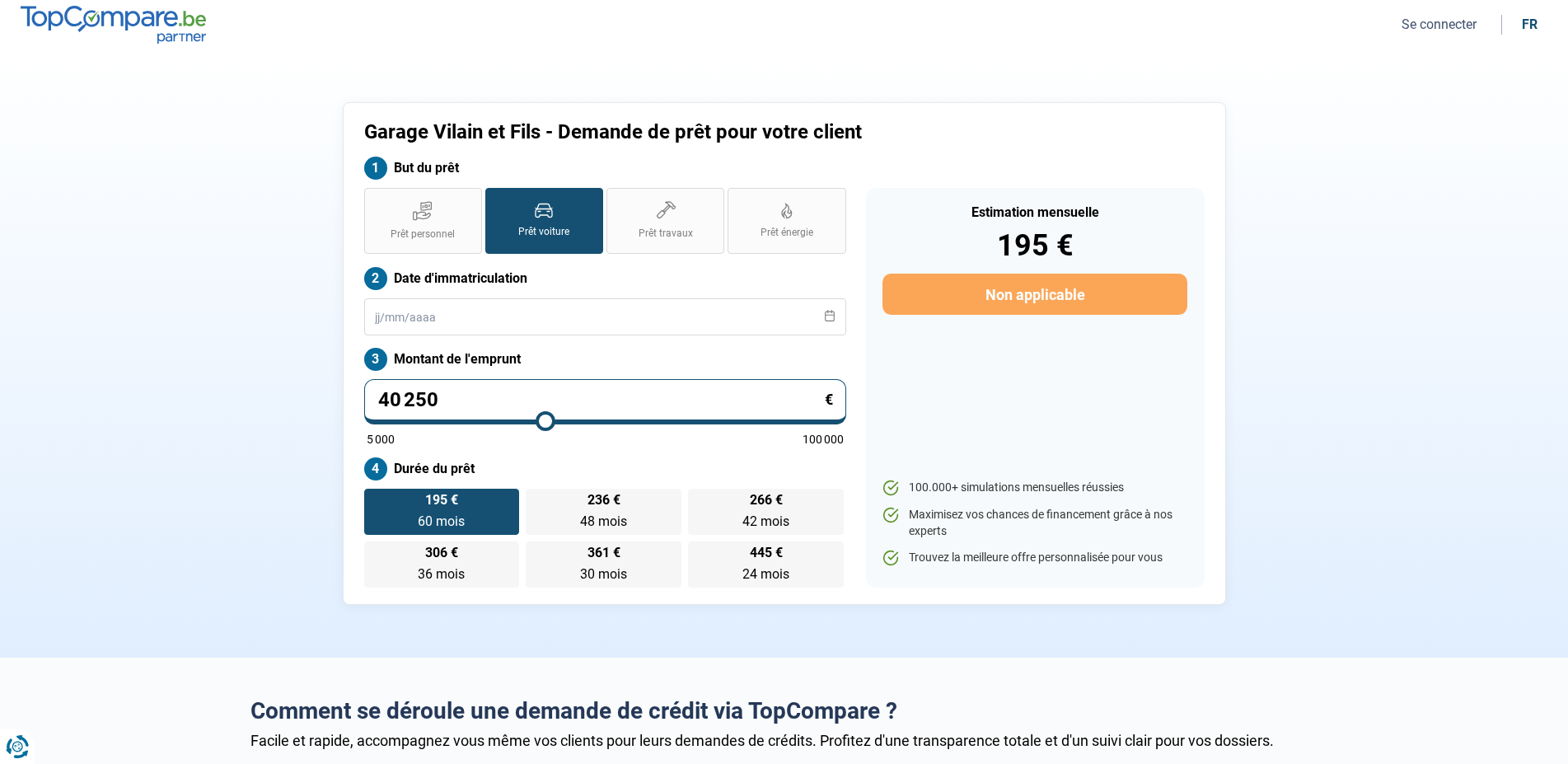
type input "40000"
type input "39 750"
type input "39750"
type input "39 500"
type input "39500"
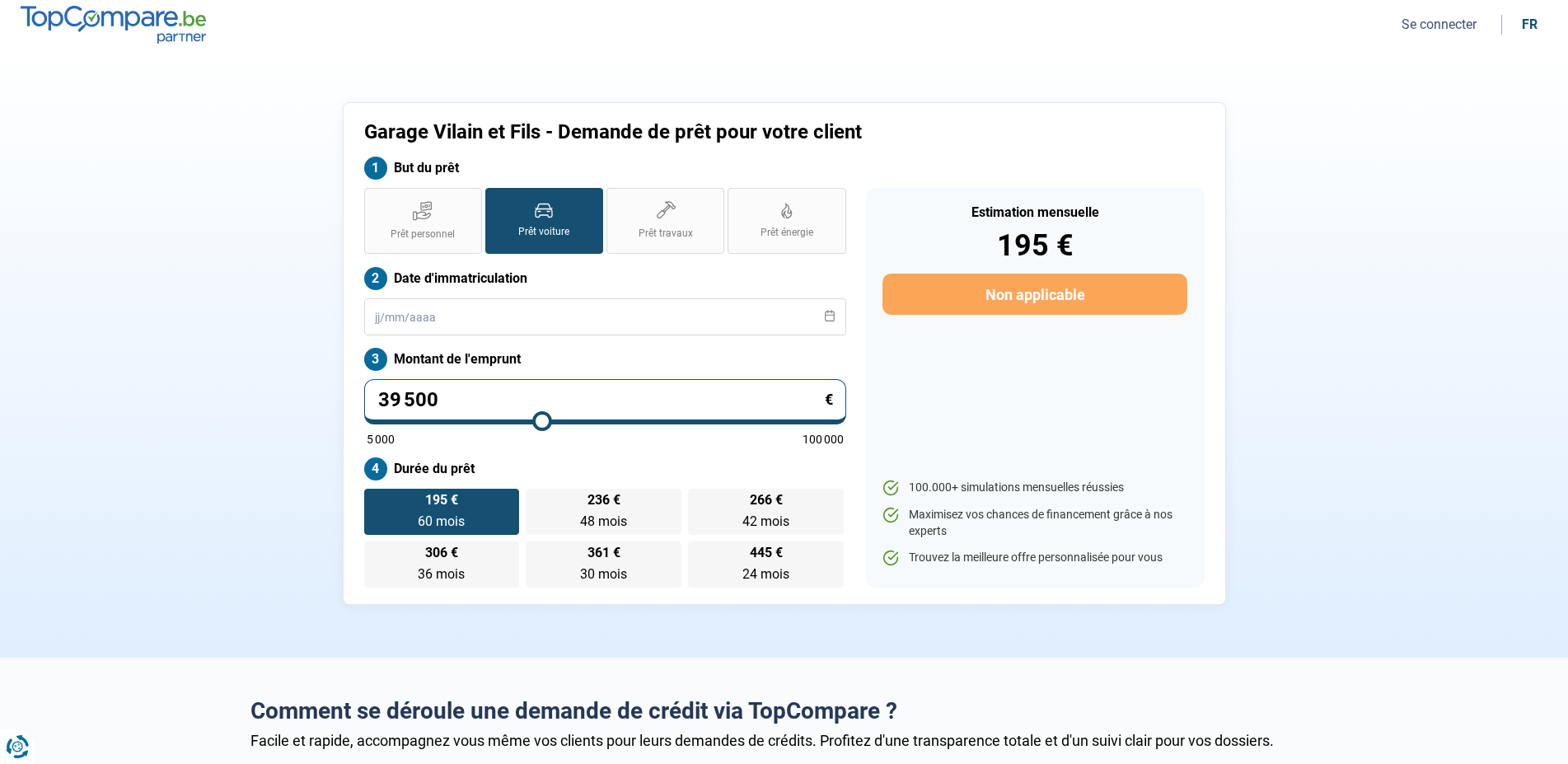
type input "39 250"
type input "39250"
type input "39 000"
type input "39000"
type input "38 750"
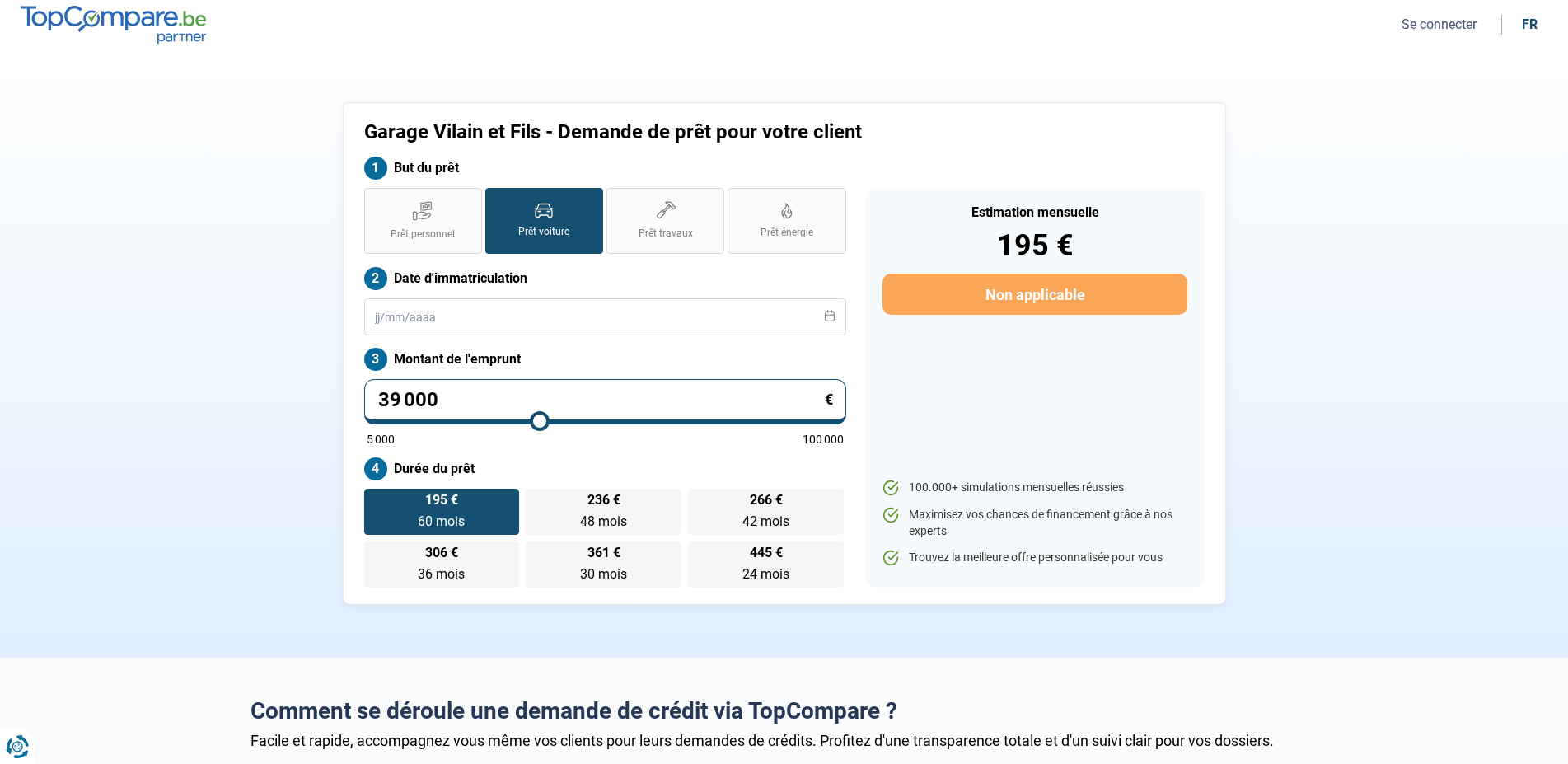
type input "38750"
type input "38 500"
type input "38500"
type input "38 000"
type input "38000"
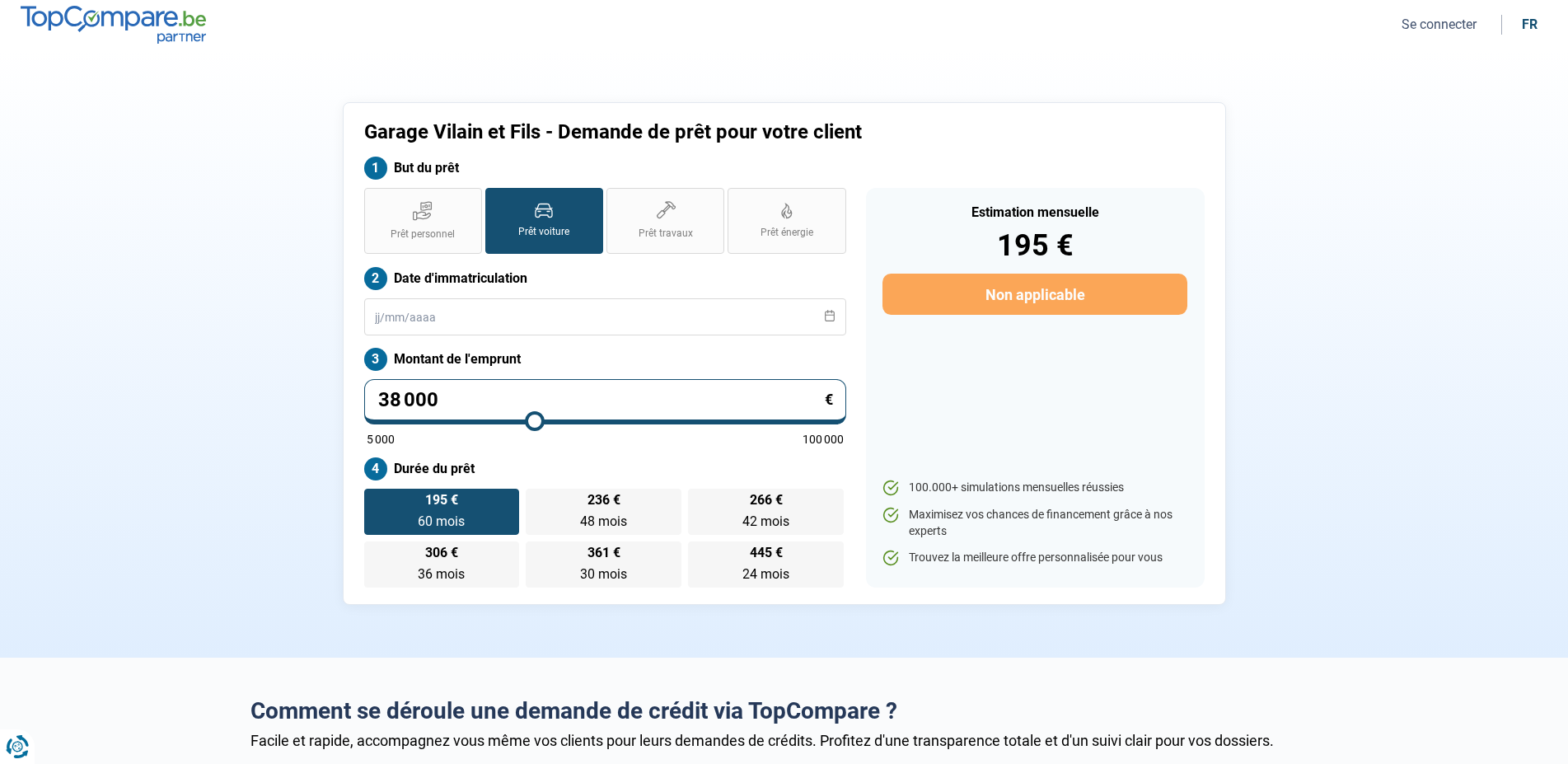
type input "37 750"
type input "37750"
type input "37 500"
type input "37500"
type input "37 250"
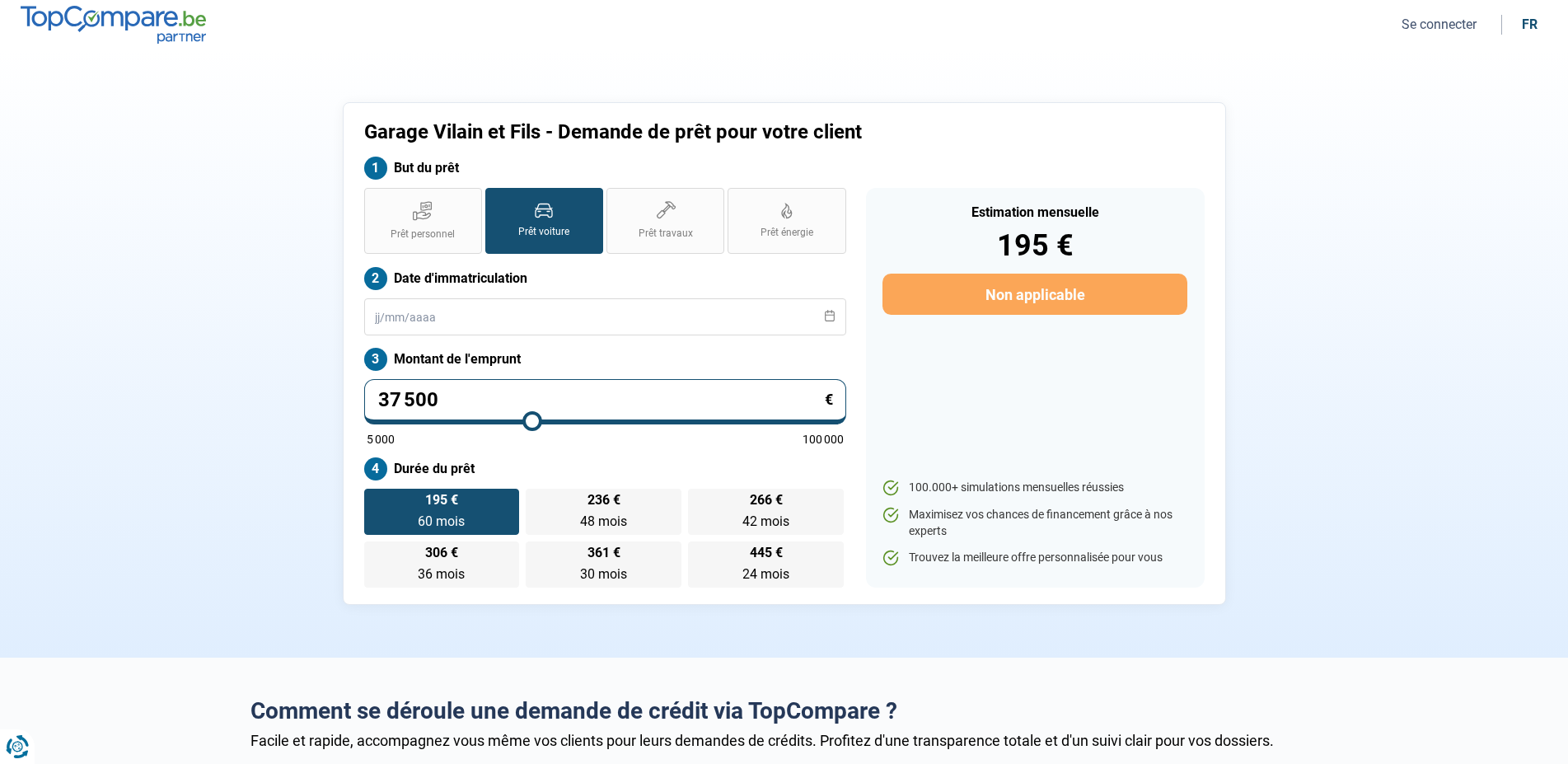
type input "37250"
type input "37 000"
type input "37000"
type input "36 750"
type input "36750"
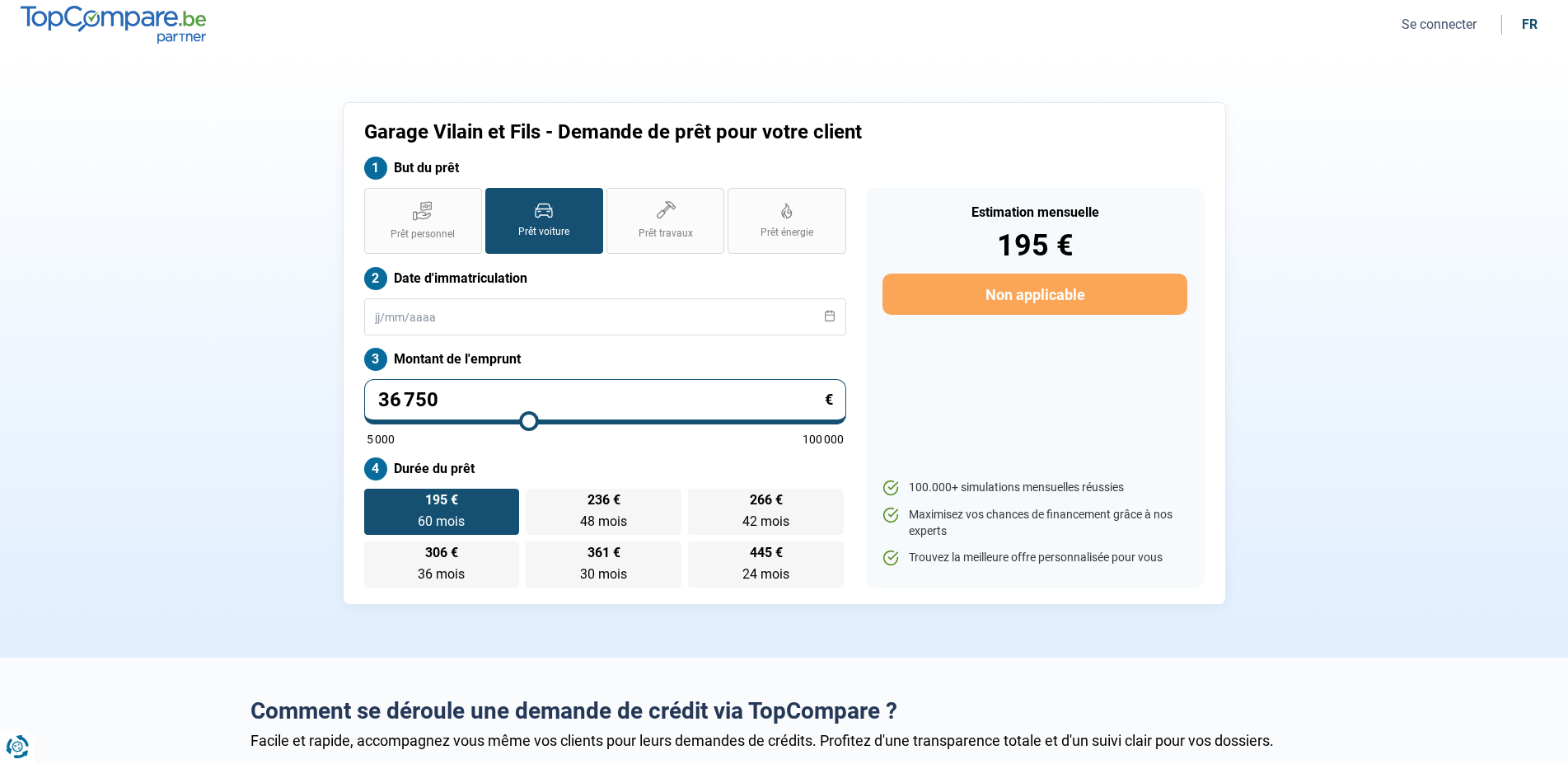
type input "36 500"
type input "36500"
type input "36 250"
type input "36250"
type input "36 000"
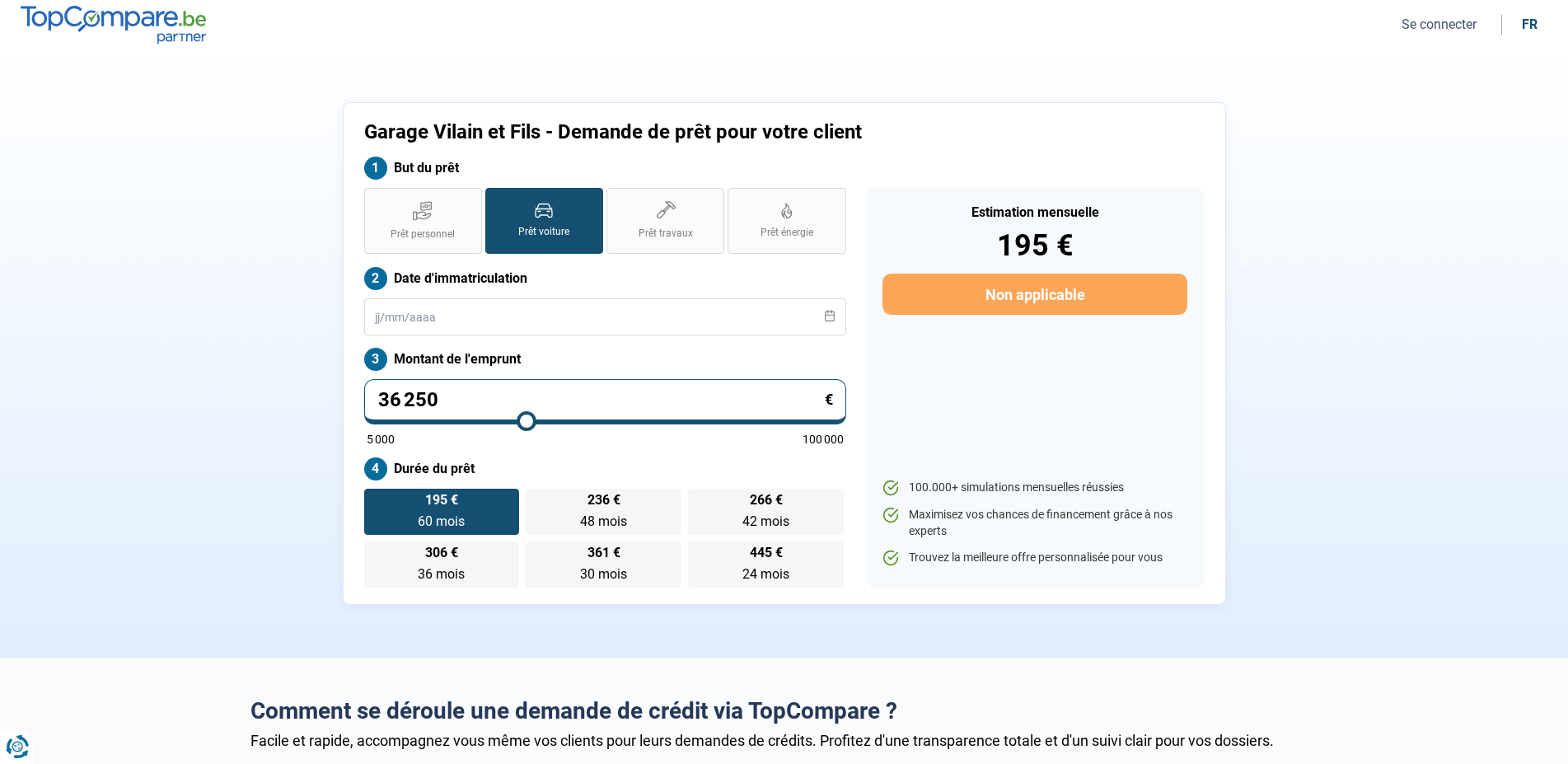
type input "36000"
type input "35 750"
type input "35750"
type input "35 500"
type input "35500"
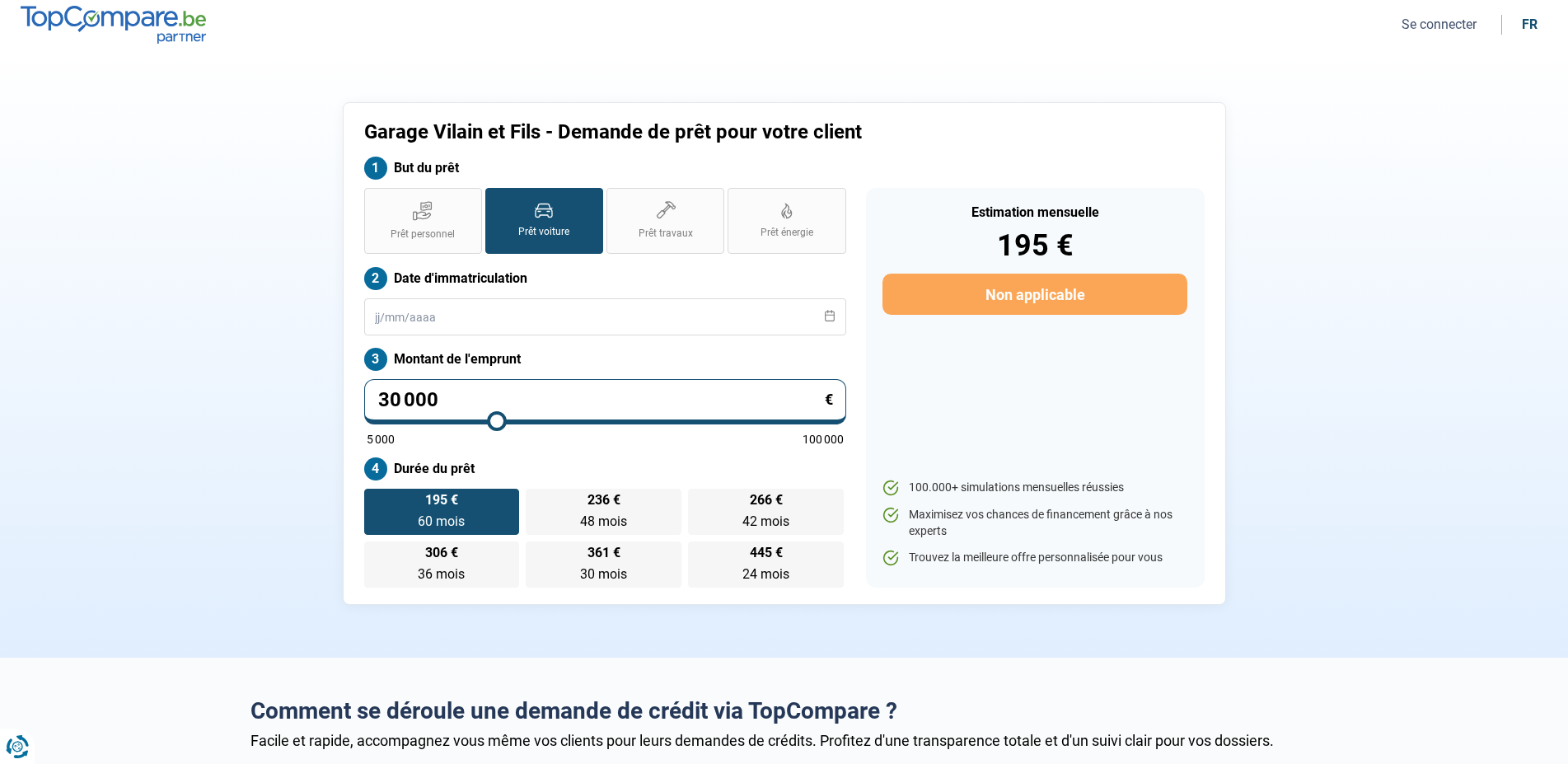
drag, startPoint x: 400, startPoint y: 423, endPoint x: 497, endPoint y: 422, distance: 97.0
click at [497, 422] on input "range" at bounding box center [605, 422] width 477 height 3
click at [554, 324] on input "text" at bounding box center [605, 316] width 482 height 37
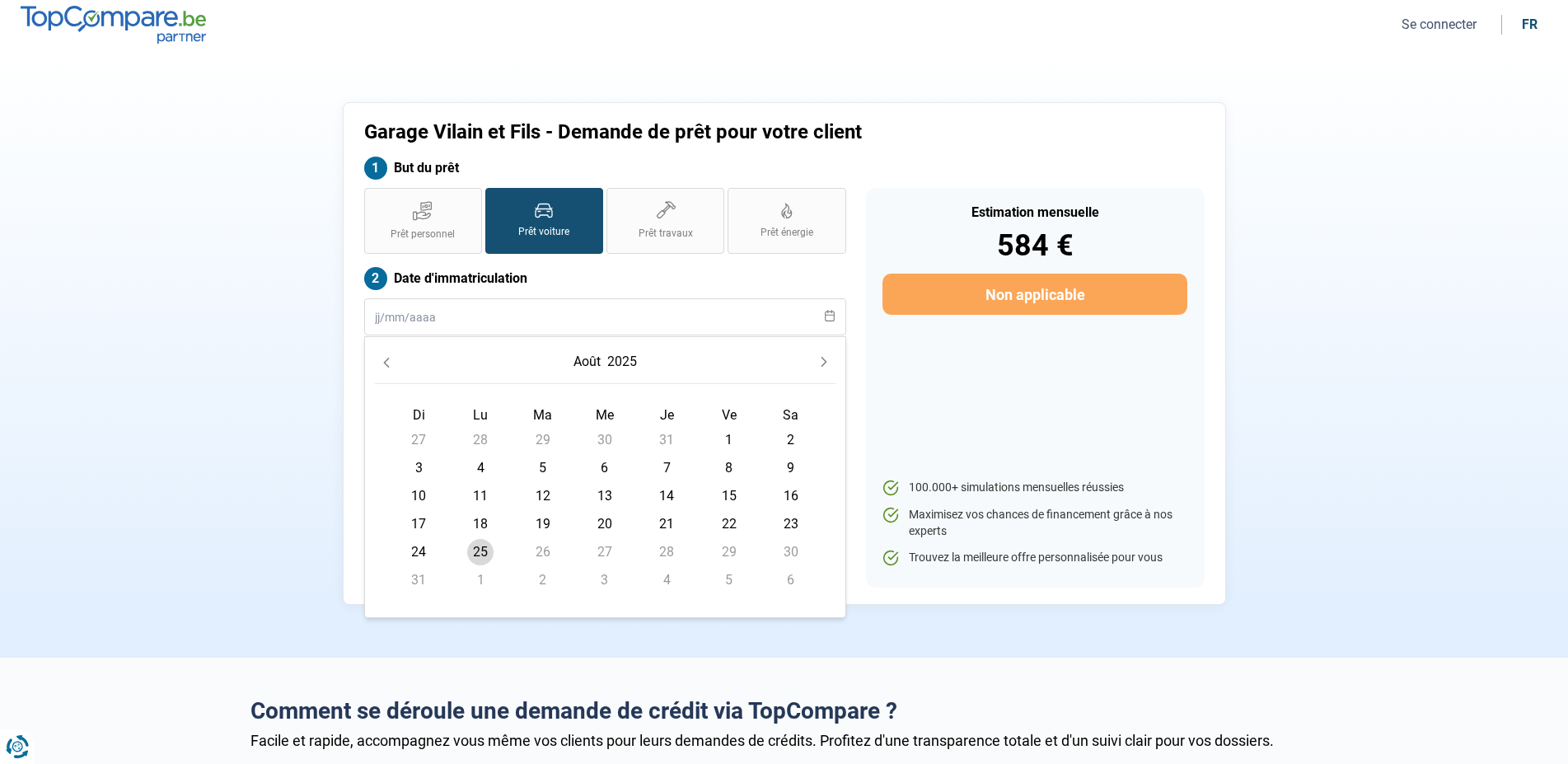
click at [470, 542] on td "25" at bounding box center [480, 552] width 62 height 28
click at [480, 551] on span "25" at bounding box center [480, 552] width 26 height 26
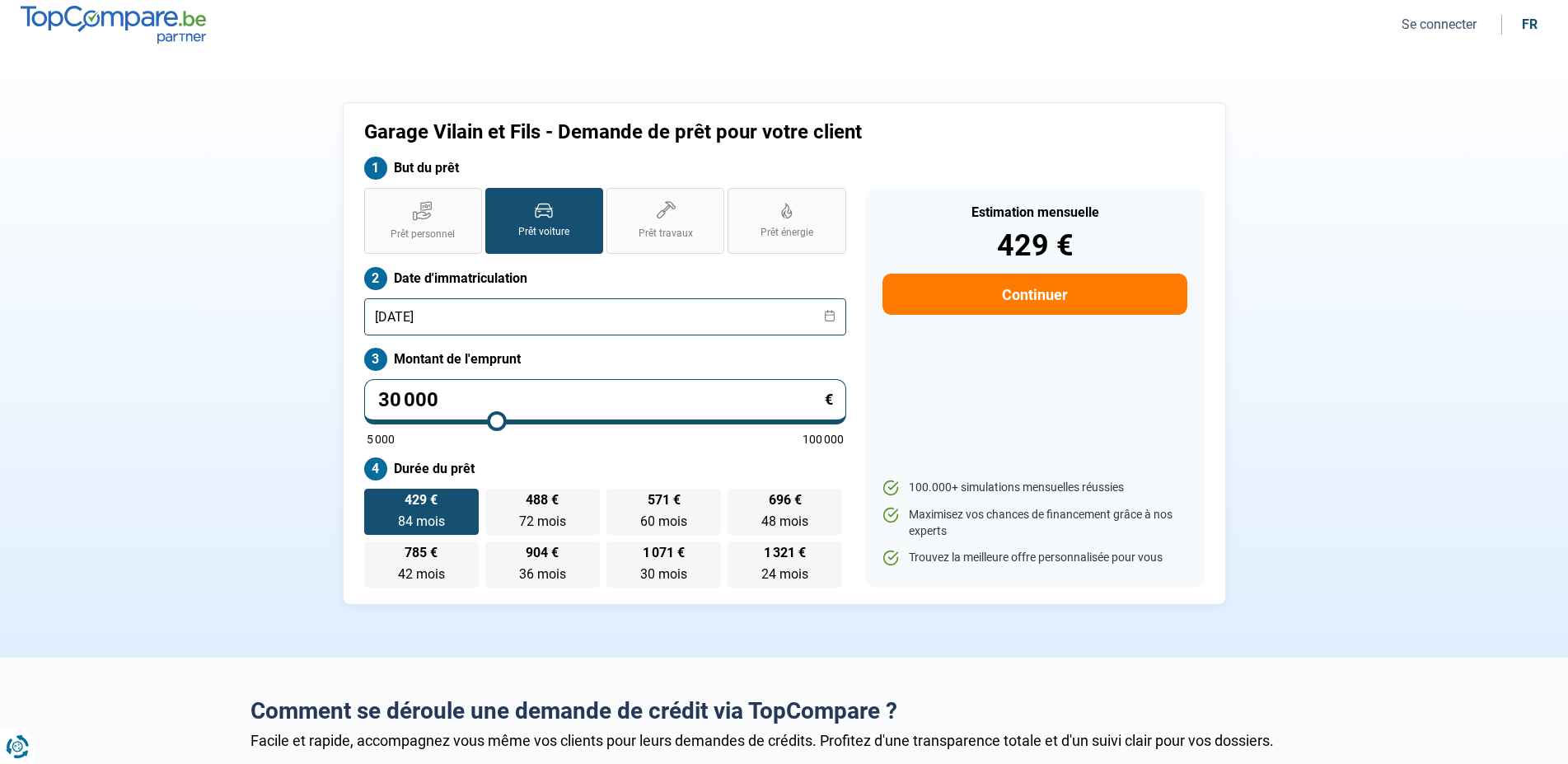
scroll to position [84, 0]
